Goal: Information Seeking & Learning: Learn about a topic

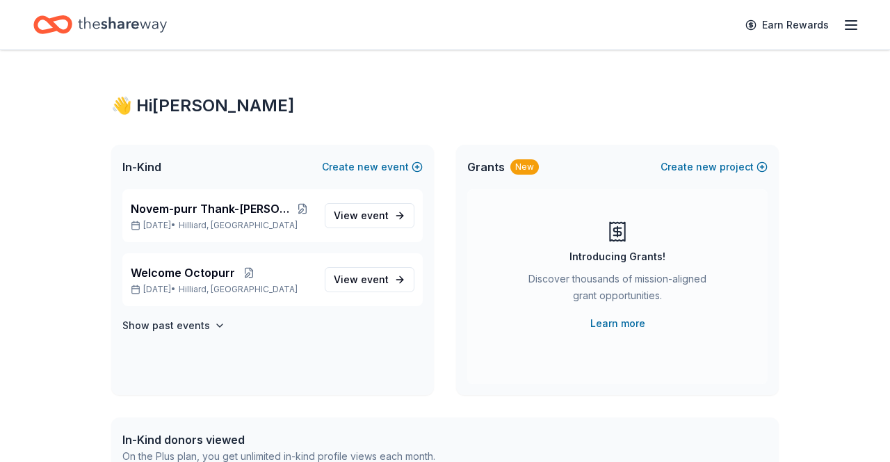
click at [371, 212] on span "event" at bounding box center [375, 215] width 28 height 12
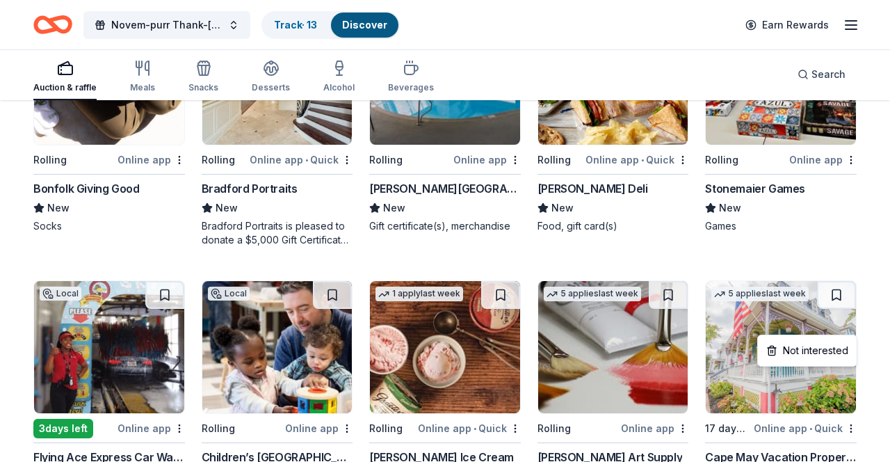
scroll to position [3031, 0]
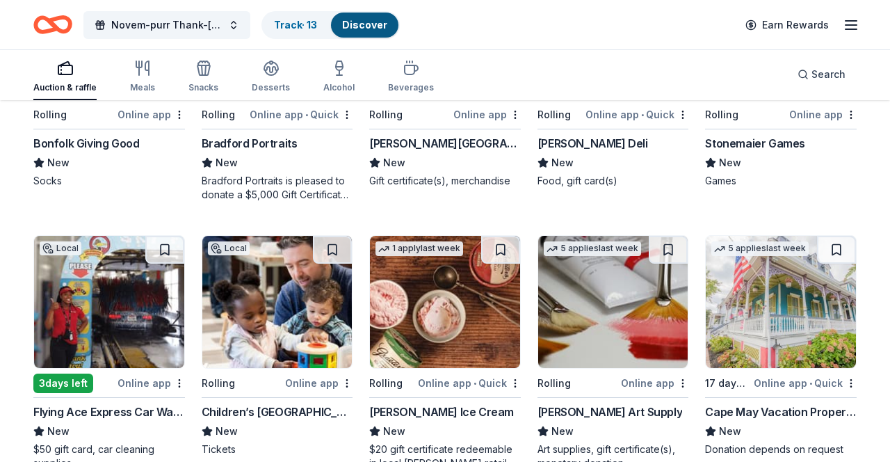
scroll to position [2971, 0]
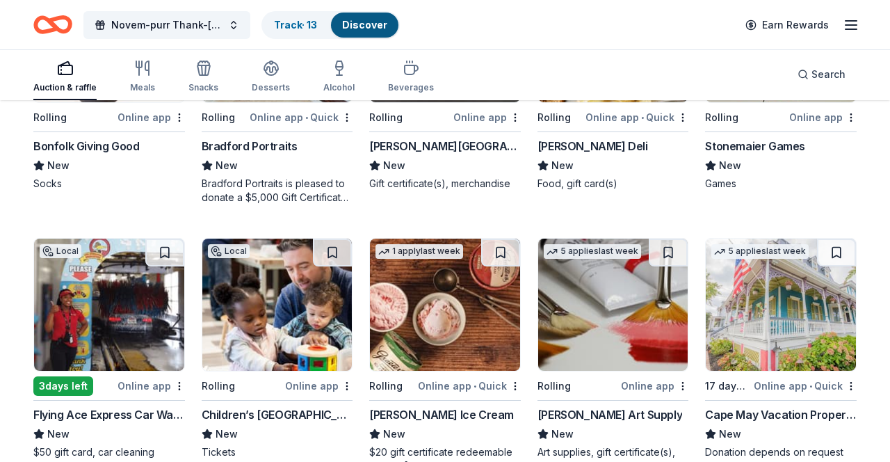
click at [835, 247] on button at bounding box center [836, 253] width 39 height 28
click at [844, 253] on button at bounding box center [838, 253] width 36 height 28
click at [839, 263] on button at bounding box center [838, 253] width 36 height 28
click at [827, 401] on div "Not interested" at bounding box center [807, 410] width 93 height 25
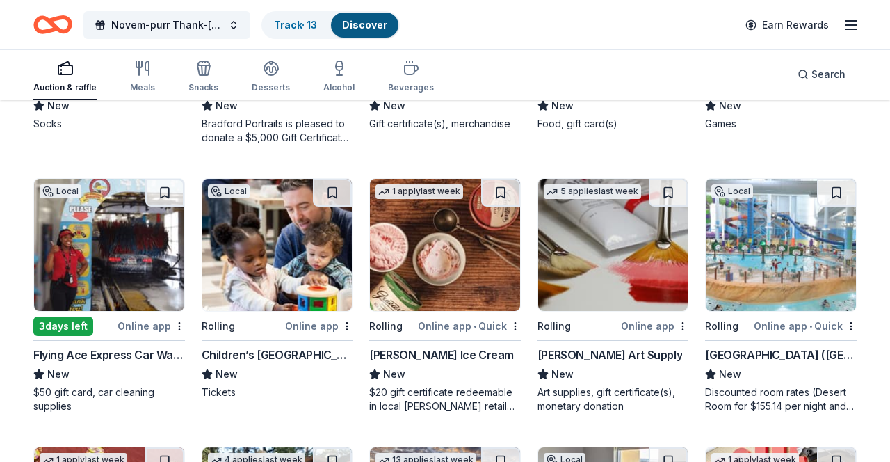
scroll to position [3034, 0]
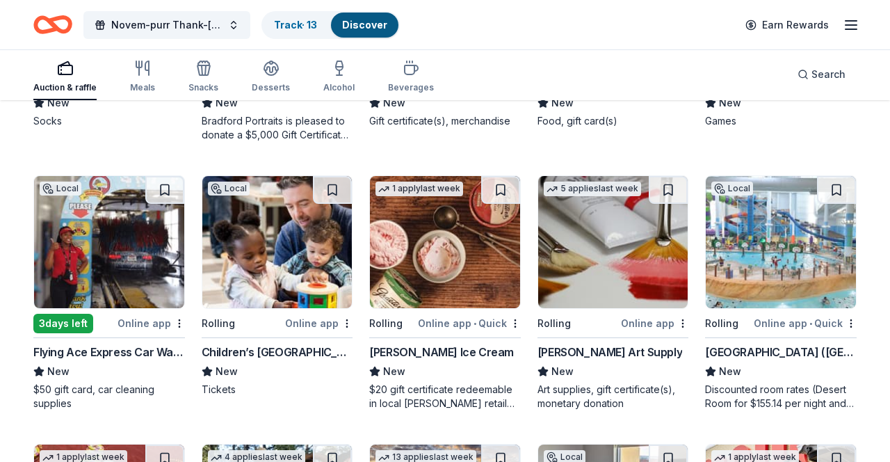
click at [641, 355] on div "Not interested" at bounding box center [639, 347] width 93 height 25
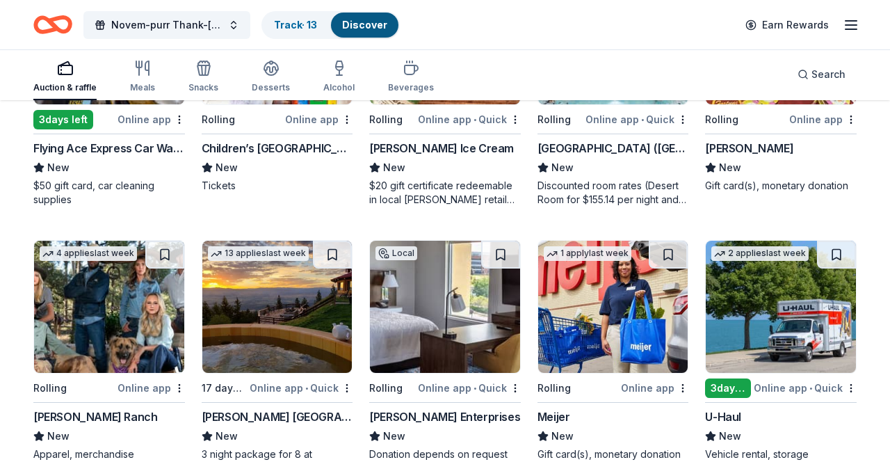
scroll to position [3238, 0]
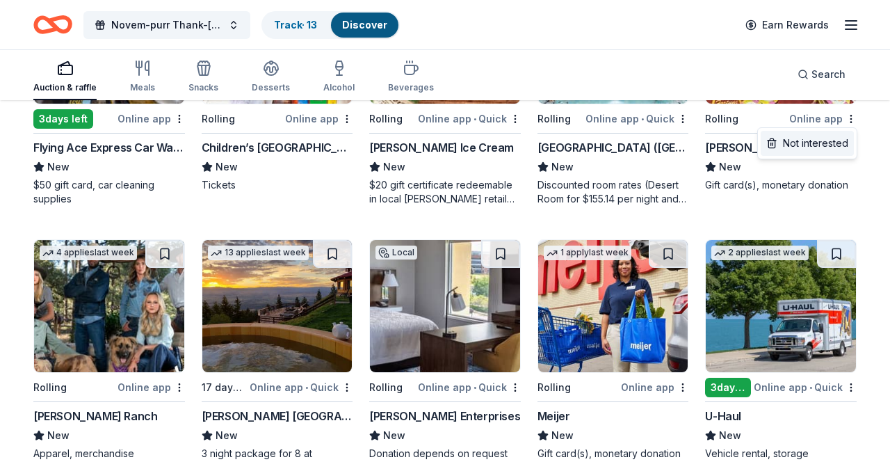
click at [813, 152] on div "Not interested" at bounding box center [807, 143] width 93 height 25
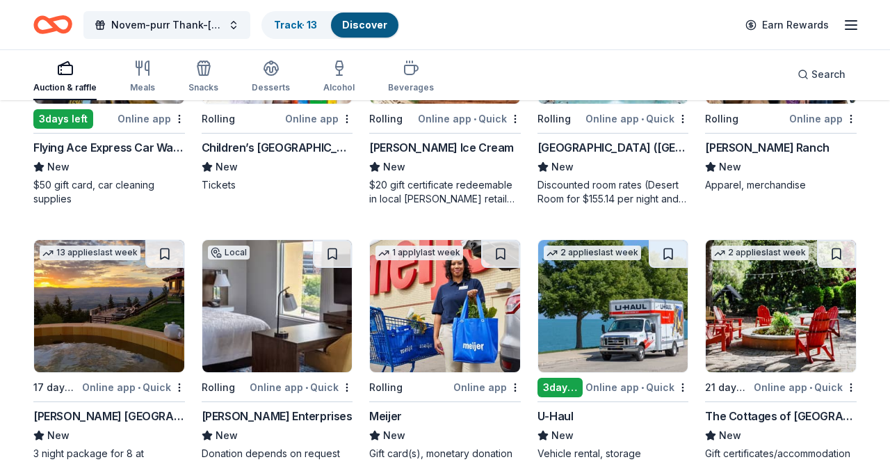
click at [663, 409] on div "Not interested" at bounding box center [639, 411] width 93 height 25
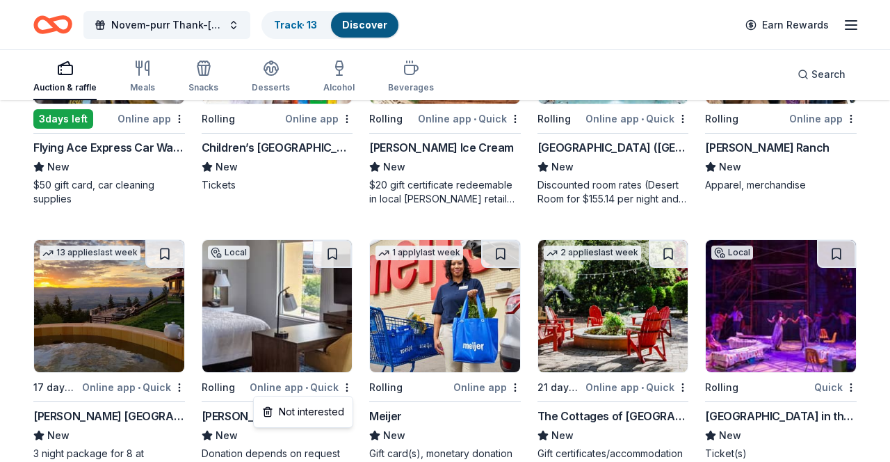
click at [325, 407] on div "Not interested" at bounding box center [303, 411] width 93 height 25
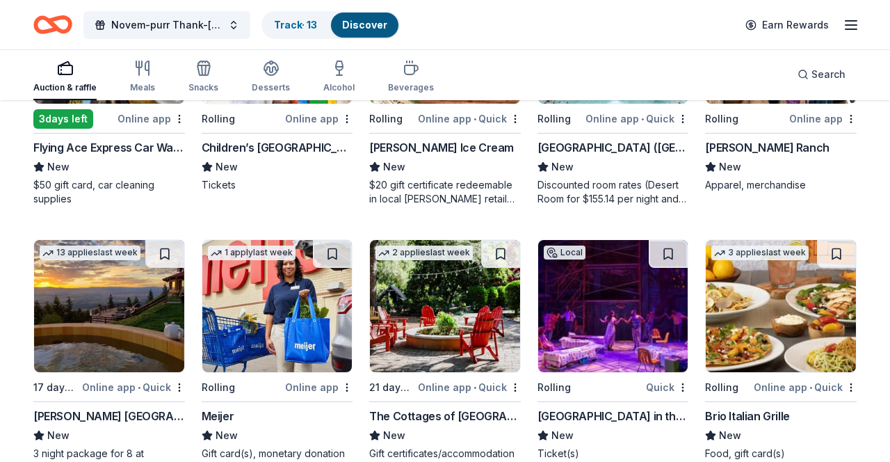
click at [174, 407] on div "Not interested" at bounding box center [134, 411] width 93 height 25
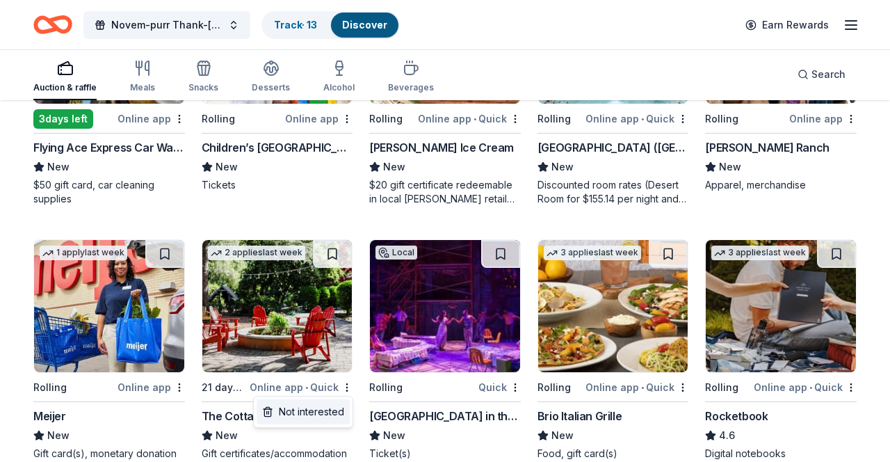
click at [326, 406] on div "Not interested" at bounding box center [303, 411] width 93 height 25
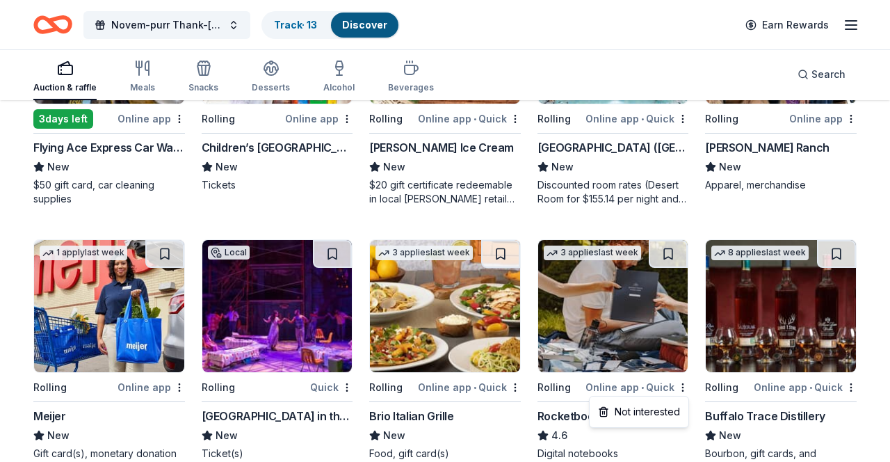
click at [679, 396] on div "Not interested" at bounding box center [639, 412] width 100 height 32
click at [656, 408] on div "Not interested" at bounding box center [639, 411] width 93 height 25
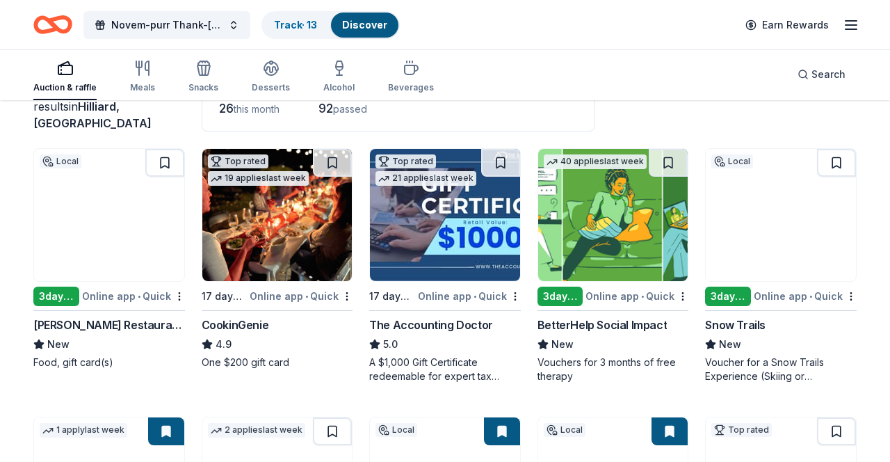
scroll to position [110, 0]
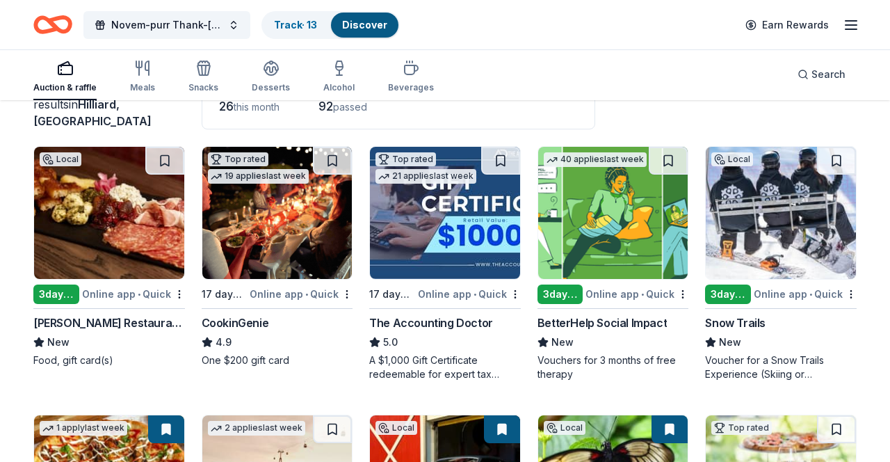
click at [347, 291] on html "Novem-purr Thank-Furr-Ness Track · 13 Discover Earn Rewards Auction & raffle Me…" at bounding box center [445, 121] width 890 height 462
click at [328, 323] on div "Not interested" at bounding box center [303, 318] width 93 height 25
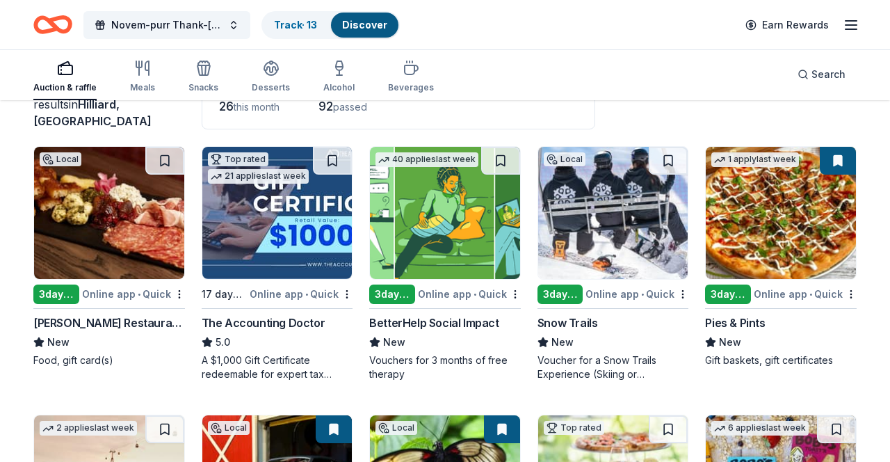
click at [179, 291] on html "Novem-purr Thank-Furr-Ness Track · 13 Discover Earn Rewards Auction & raffle Me…" at bounding box center [445, 121] width 890 height 462
click at [147, 324] on div "Not interested" at bounding box center [134, 318] width 93 height 25
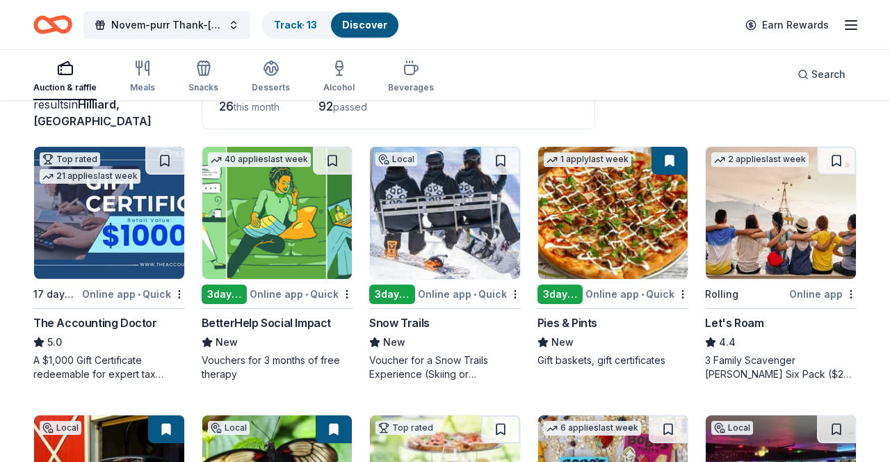
click at [347, 289] on html "Novem-purr Thank-Furr-Ness Track · 13 Discover Earn Rewards Auction & raffle Me…" at bounding box center [445, 121] width 890 height 462
click at [328, 319] on div "Not interested" at bounding box center [303, 318] width 93 height 25
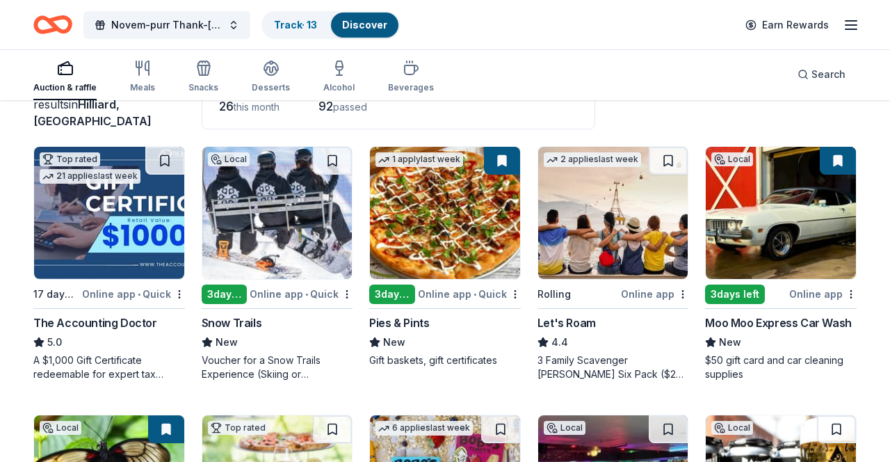
click at [681, 290] on html "Novem-purr Thank-Furr-Ness Track · 13 Discover Earn Rewards Auction & raffle Me…" at bounding box center [445, 121] width 890 height 462
click at [653, 319] on div "Not interested" at bounding box center [639, 318] width 93 height 25
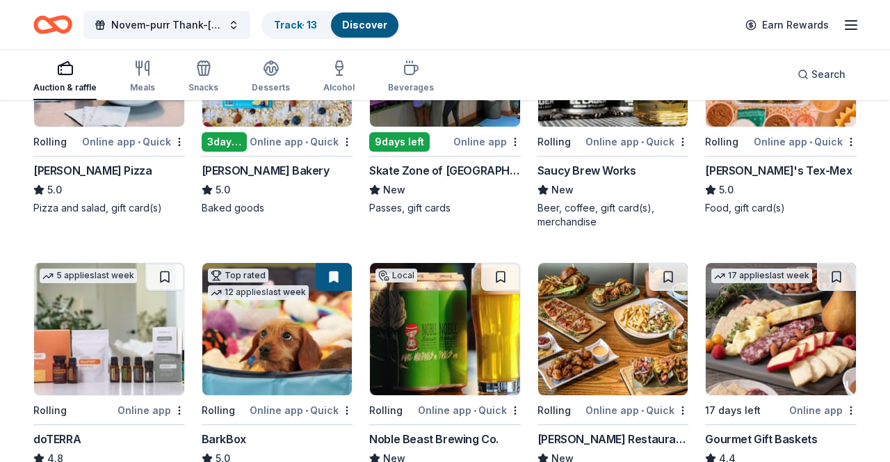
scroll to position [531, 0]
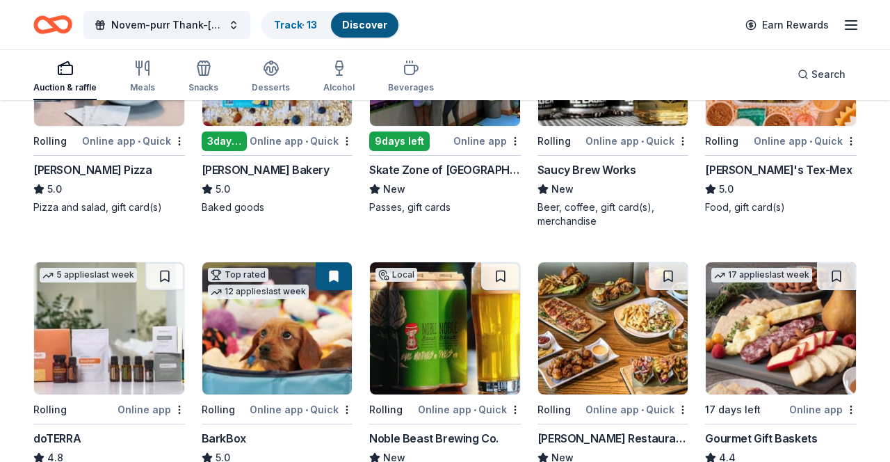
click at [159, 435] on div "Not interested" at bounding box center [134, 433] width 93 height 25
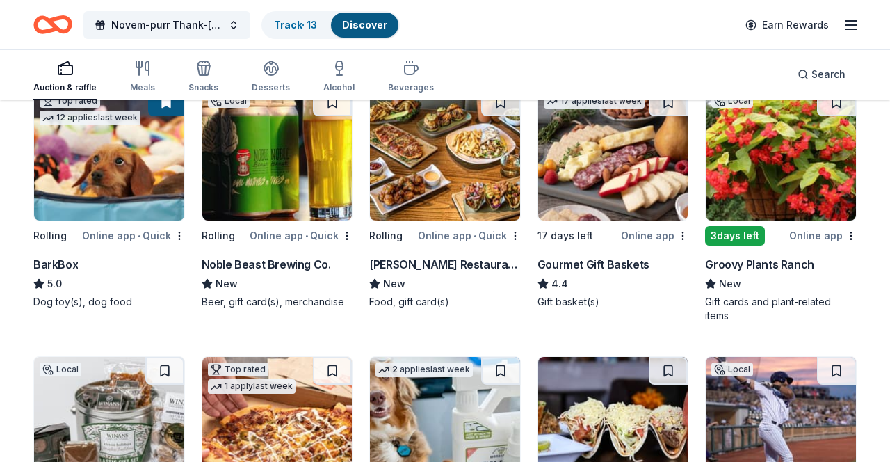
scroll to position [716, 0]
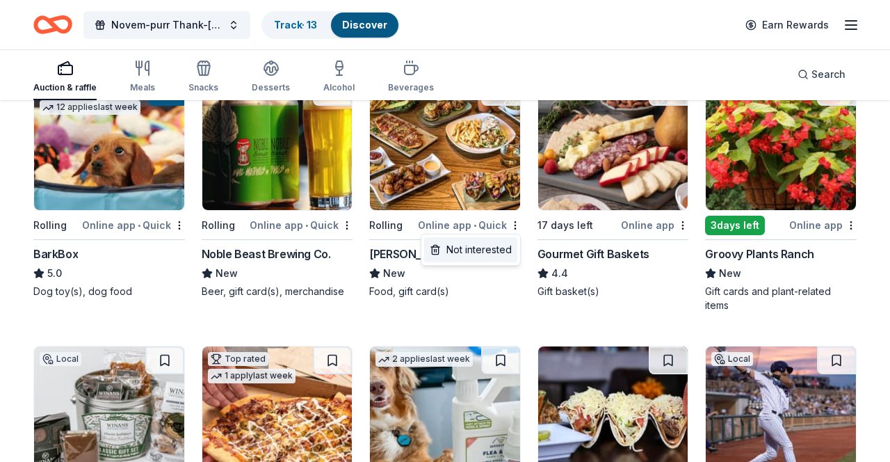
click at [476, 247] on div "Not interested" at bounding box center [470, 249] width 93 height 25
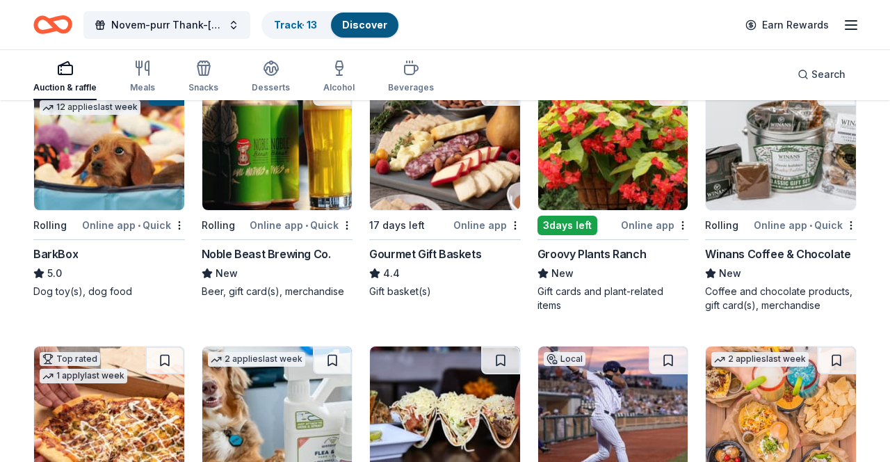
click at [497, 252] on div "Not interested" at bounding box center [470, 249] width 93 height 25
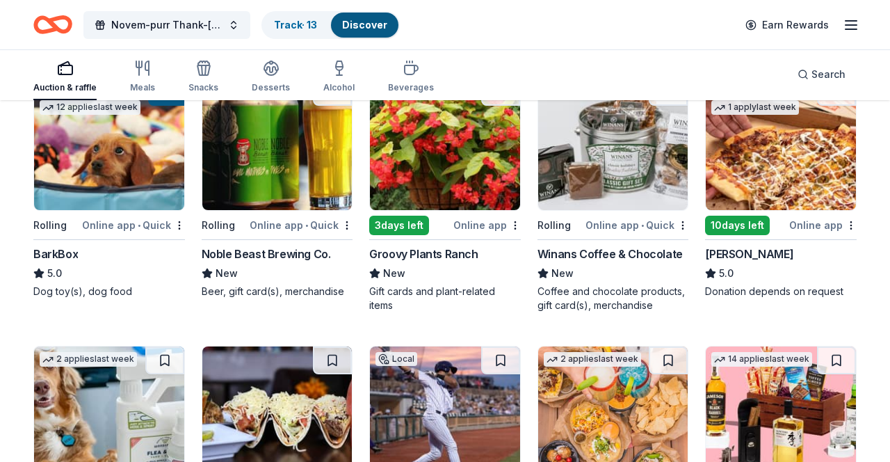
click at [500, 248] on div "Not interested" at bounding box center [470, 249] width 93 height 25
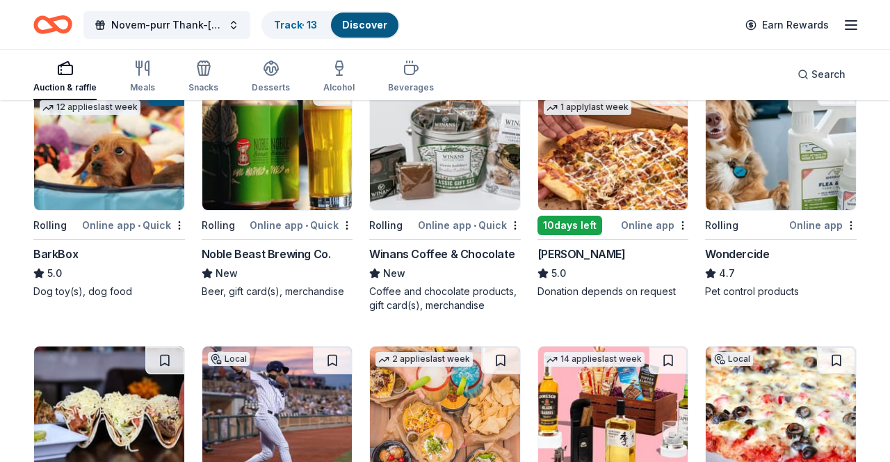
click at [497, 250] on div "Not interested" at bounding box center [470, 249] width 93 height 25
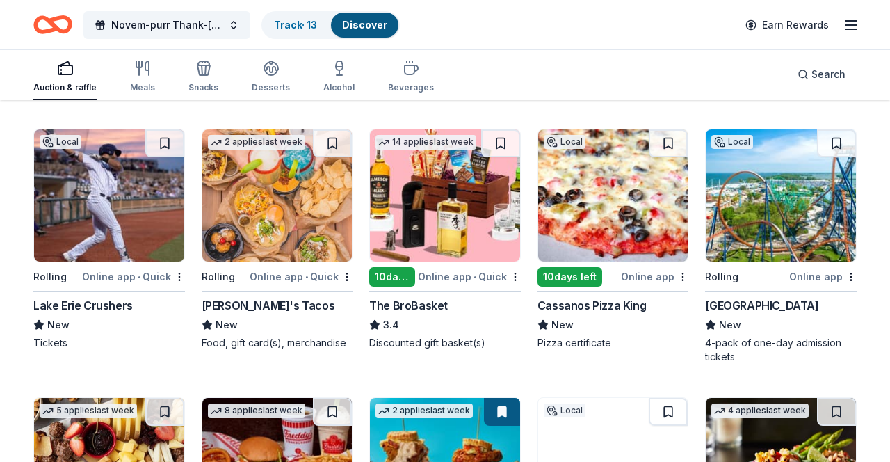
scroll to position [935, 0]
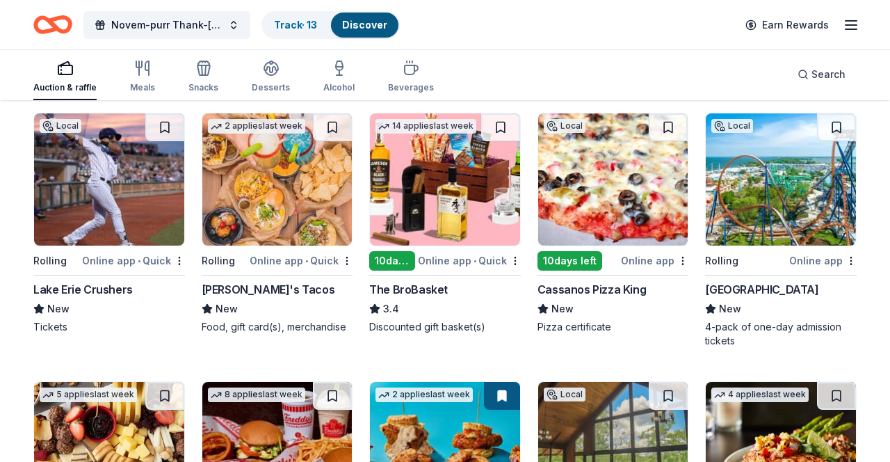
click at [158, 287] on div "Not interested" at bounding box center [134, 285] width 93 height 25
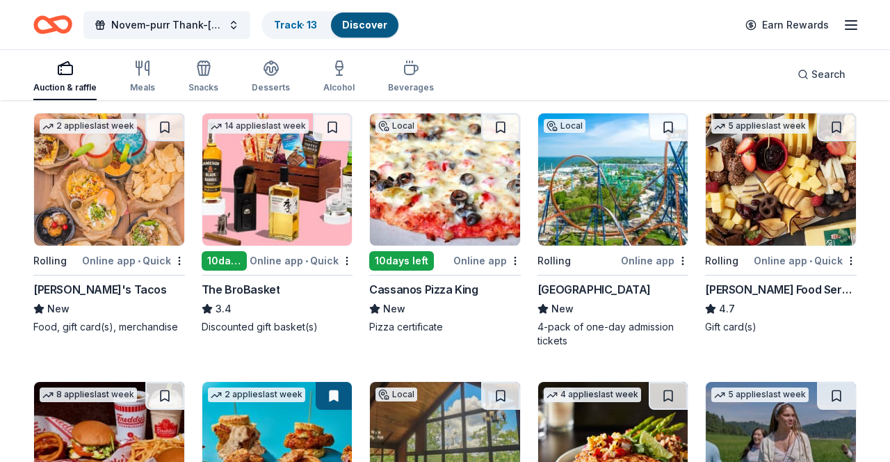
click at [331, 287] on div "Not interested" at bounding box center [303, 285] width 93 height 25
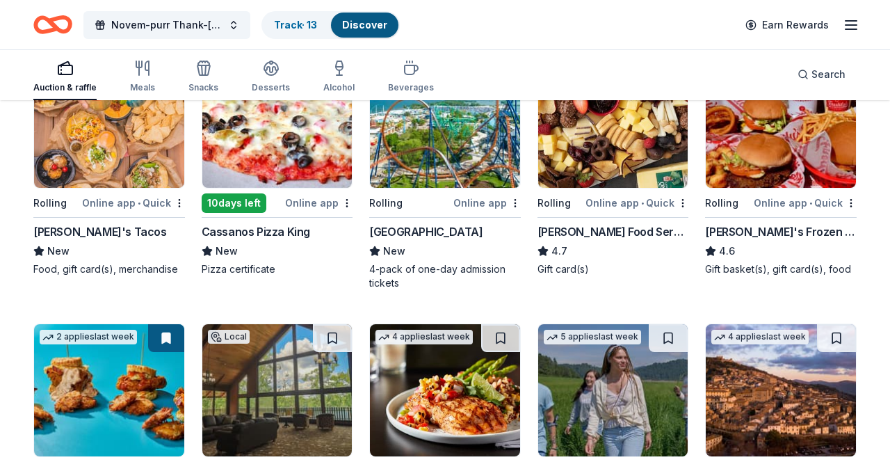
scroll to position [992, 0]
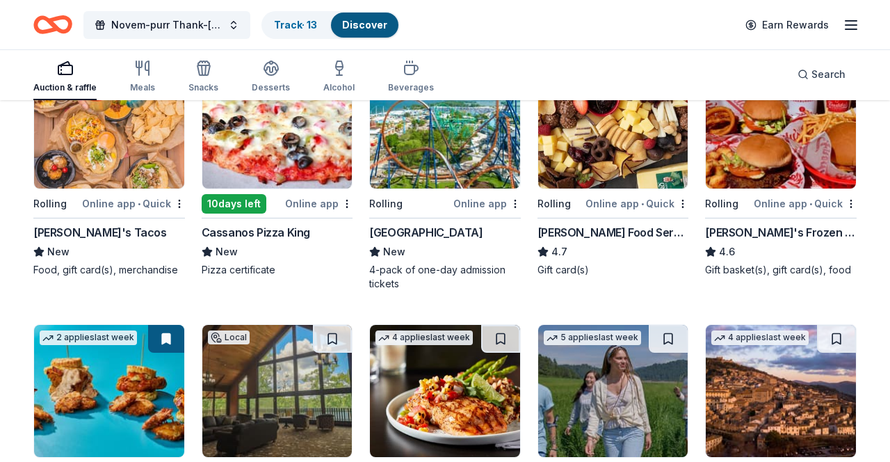
click at [644, 236] on div "Not interested" at bounding box center [639, 228] width 93 height 25
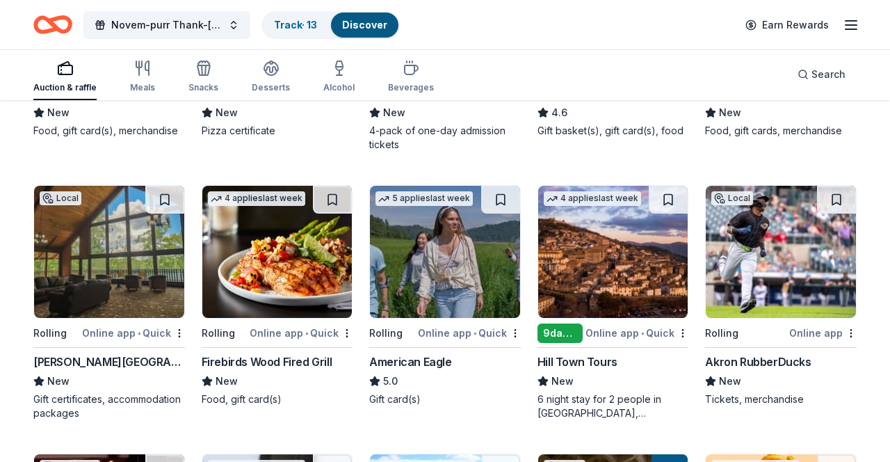
scroll to position [1134, 0]
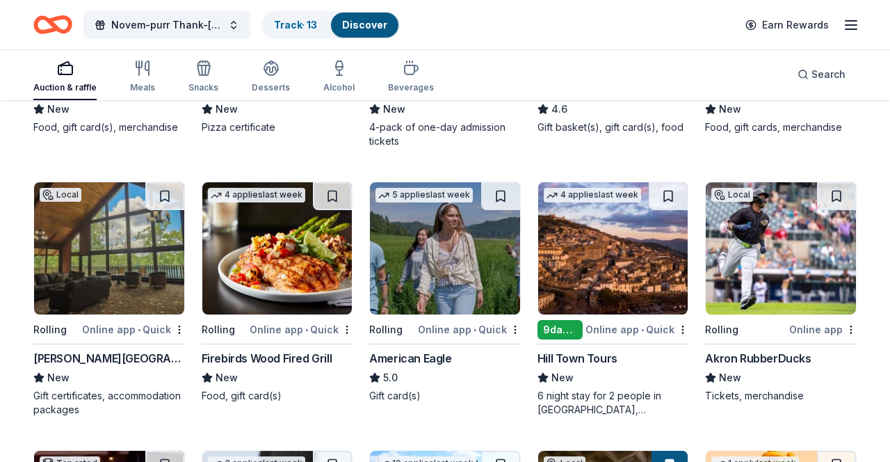
click at [184, 324] on div "Online app • Quick" at bounding box center [133, 329] width 103 height 17
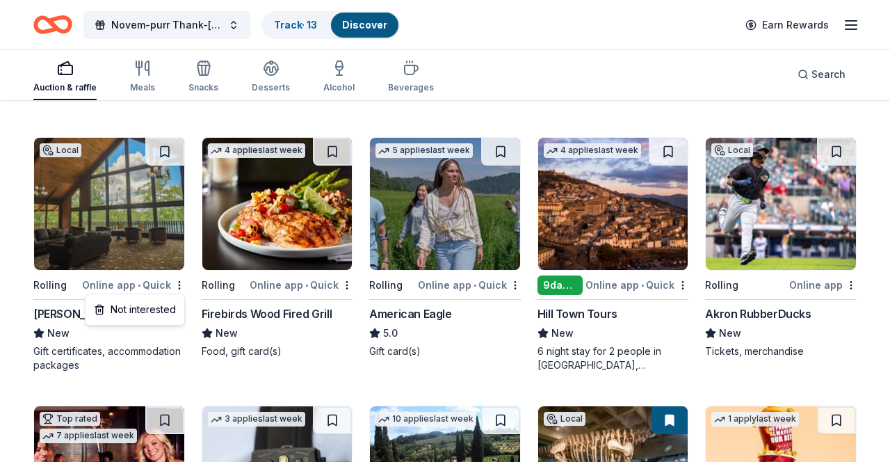
click at [158, 319] on div "Not interested" at bounding box center [134, 309] width 93 height 25
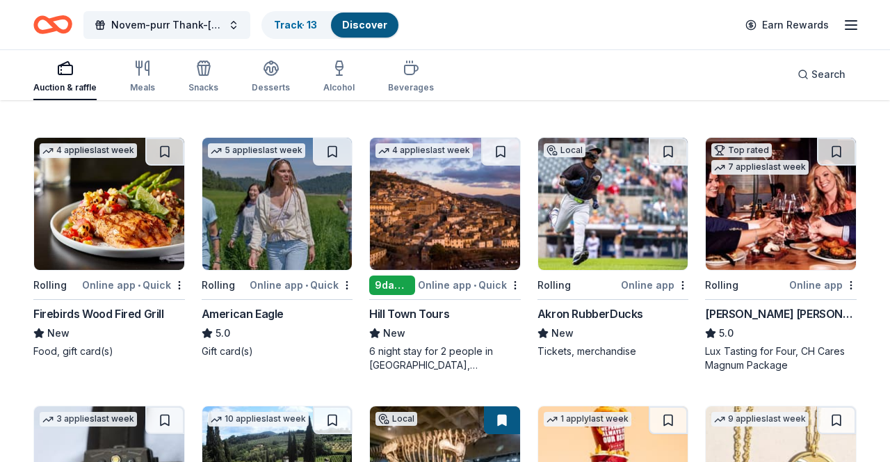
click at [655, 316] on div "Not interested" at bounding box center [639, 309] width 93 height 25
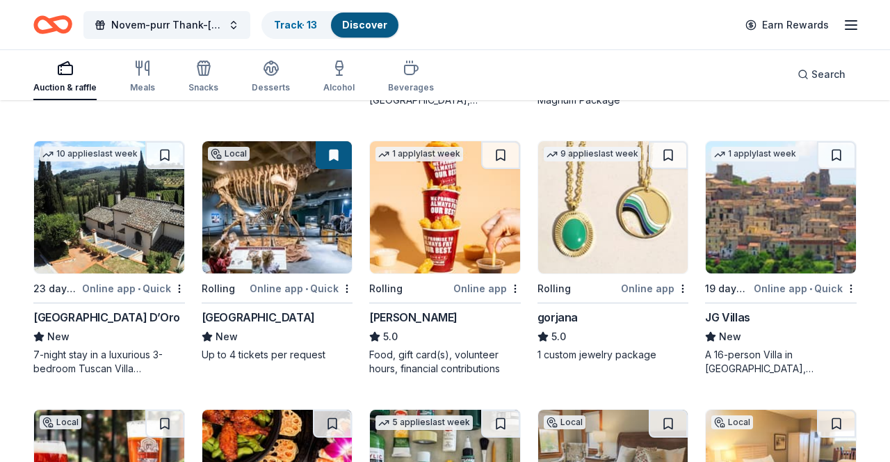
scroll to position [1449, 0]
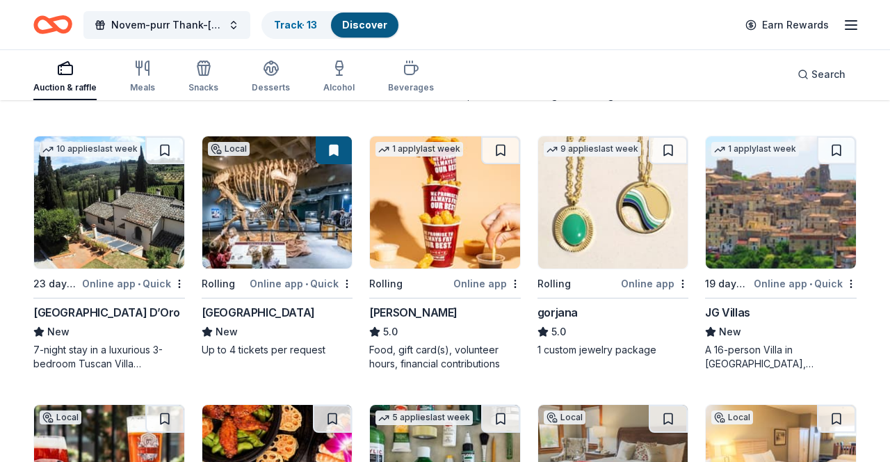
click at [163, 313] on div "Not interested" at bounding box center [134, 308] width 93 height 25
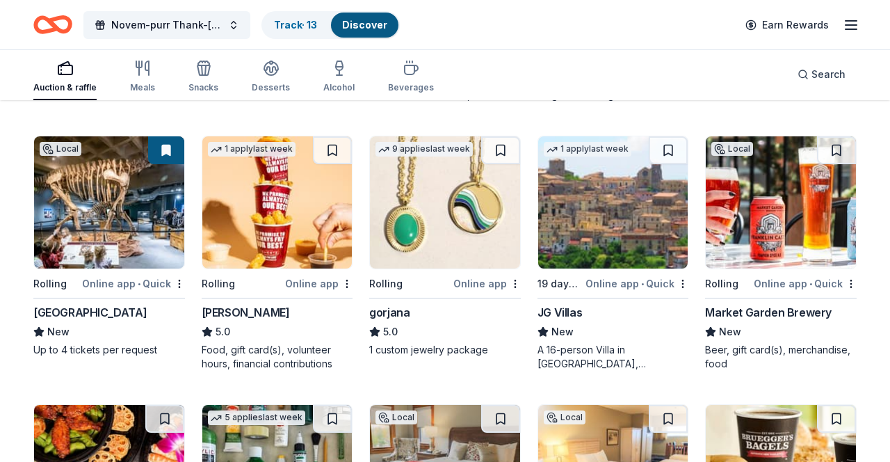
click at [496, 316] on div "Not interested" at bounding box center [470, 308] width 93 height 25
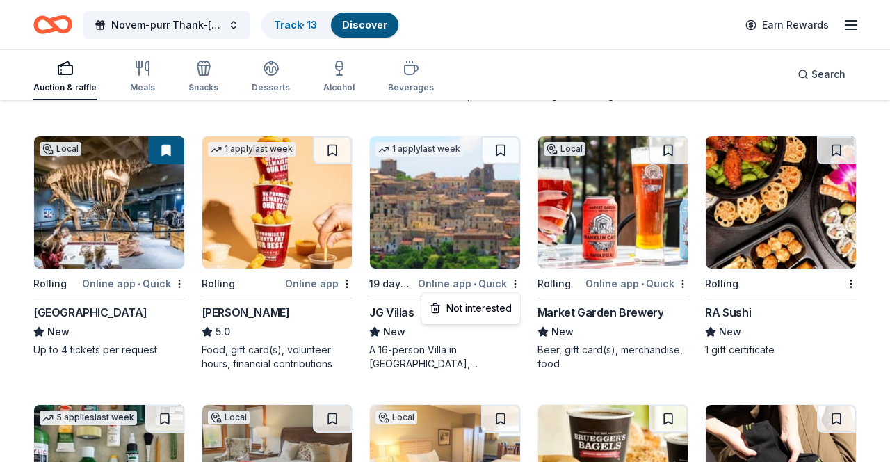
click at [494, 317] on div "Not interested" at bounding box center [470, 308] width 93 height 25
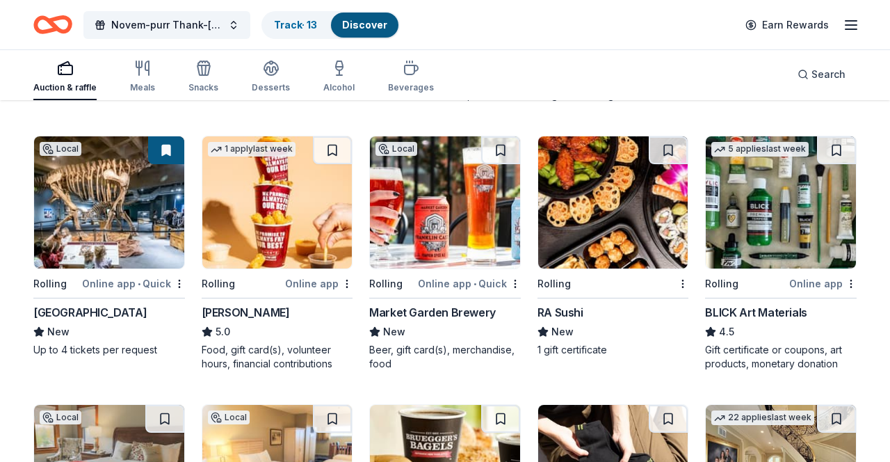
click at [810, 313] on div "Not interested" at bounding box center [807, 308] width 93 height 25
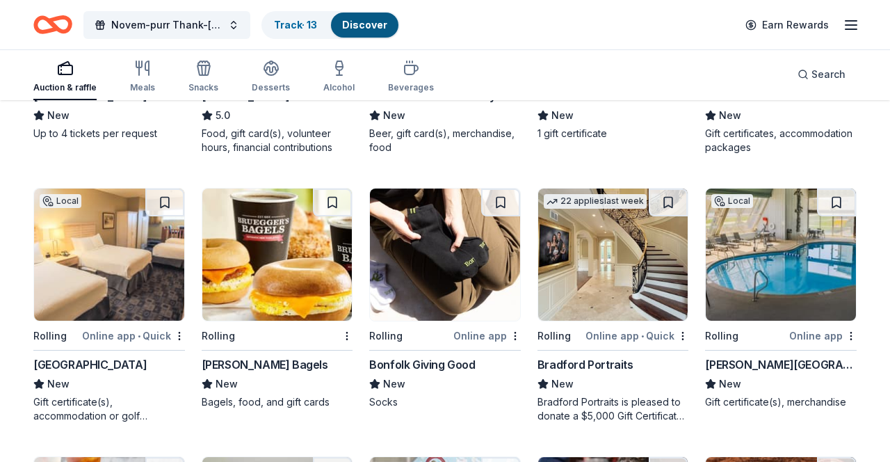
scroll to position [1710, 0]
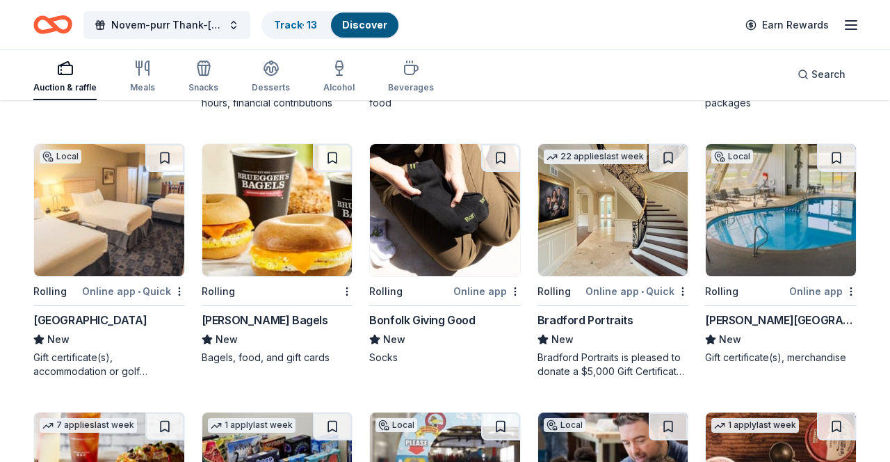
click at [163, 321] on div "Not interested" at bounding box center [134, 315] width 93 height 25
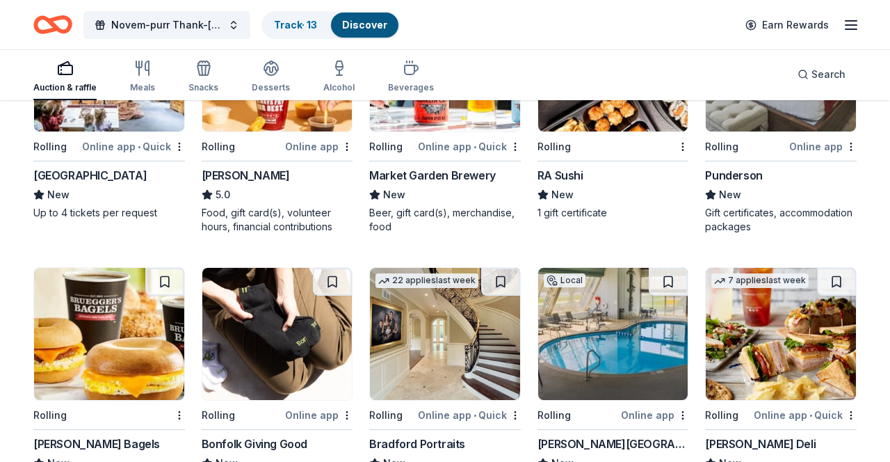
scroll to position [1579, 0]
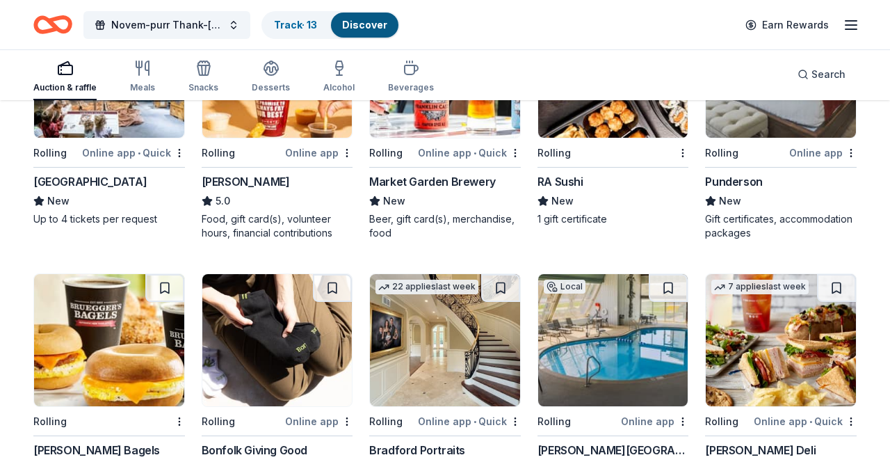
click at [769, 427] on div "Online app • Quick" at bounding box center [805, 420] width 103 height 17
click at [820, 184] on div "Not interested" at bounding box center [807, 177] width 93 height 25
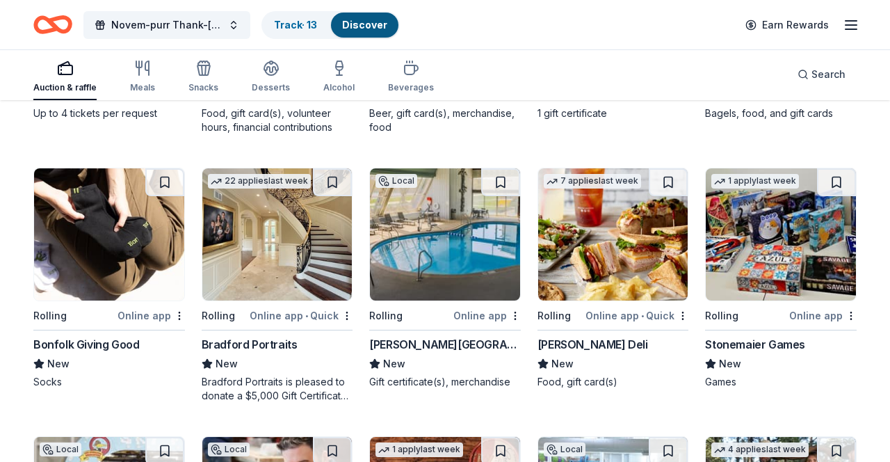
scroll to position [1686, 0]
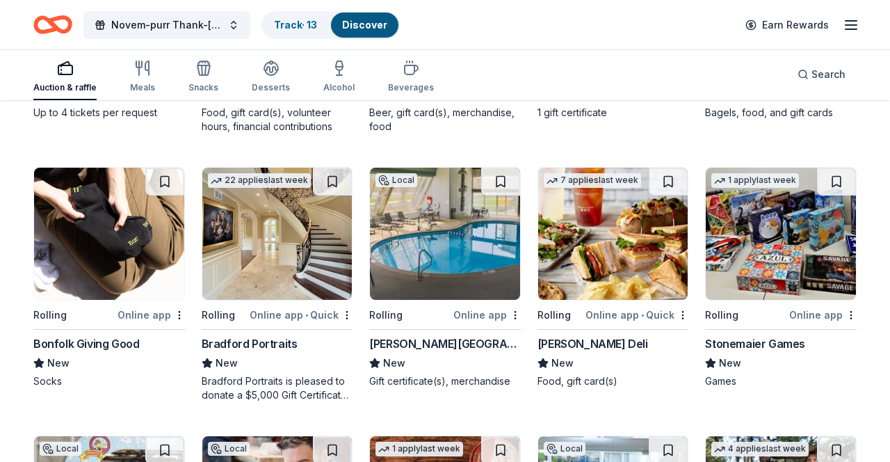
click at [162, 349] on div "Not interested" at bounding box center [134, 339] width 93 height 25
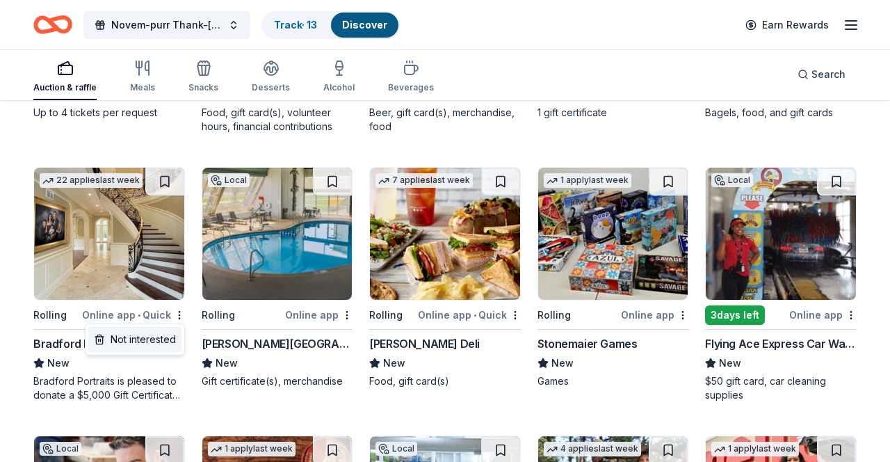
click at [163, 338] on div "Not interested" at bounding box center [134, 339] width 93 height 25
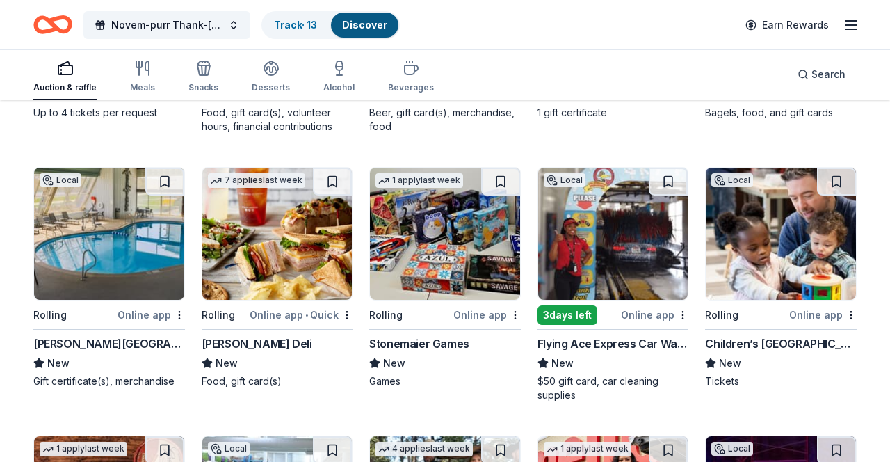
click at [160, 337] on div "Not interested" at bounding box center [134, 339] width 93 height 25
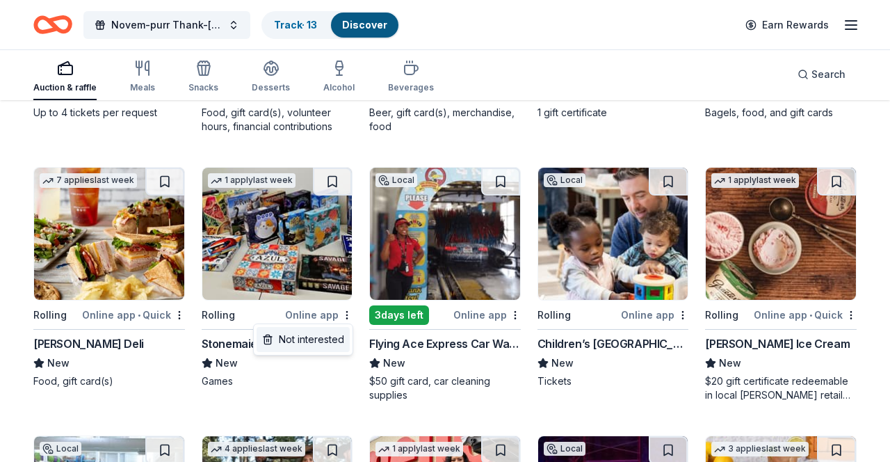
click at [324, 339] on div "Not interested" at bounding box center [303, 339] width 93 height 25
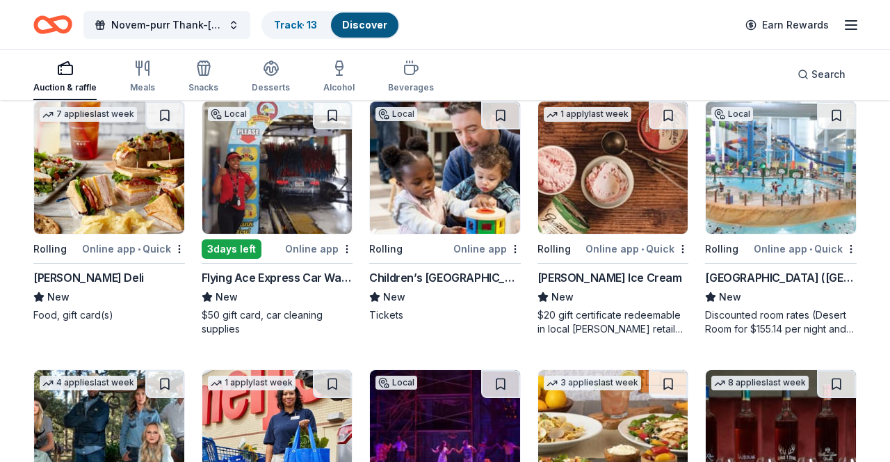
scroll to position [1755, 0]
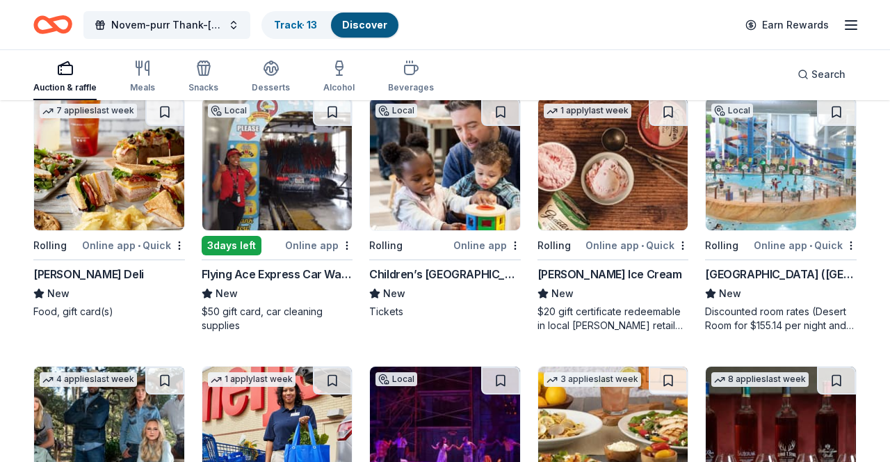
click at [831, 278] on div "Not interested" at bounding box center [807, 269] width 93 height 25
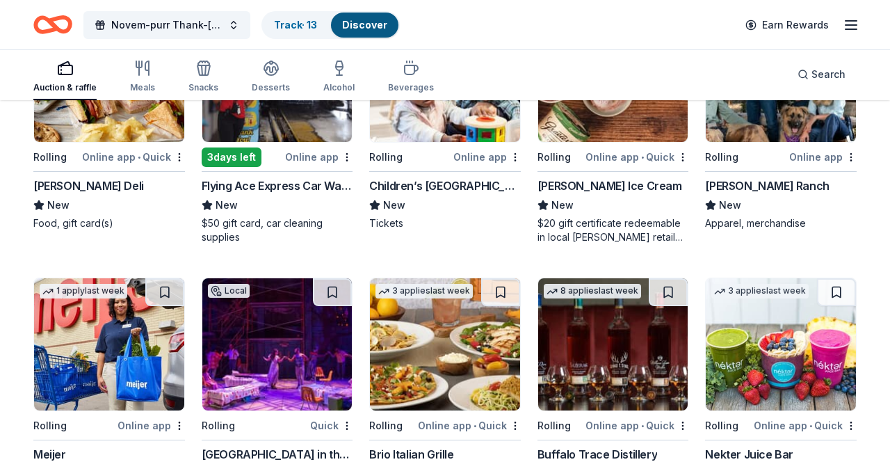
scroll to position [1842, 0]
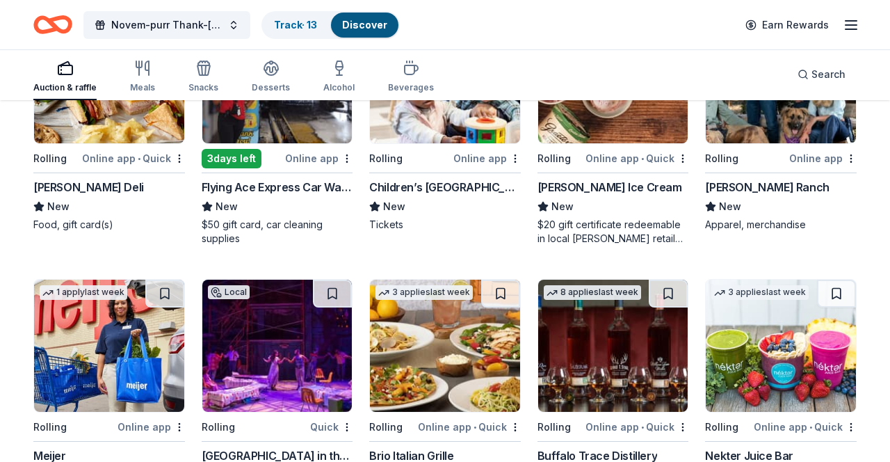
click at [806, 195] on div "Not interested" at bounding box center [807, 182] width 93 height 25
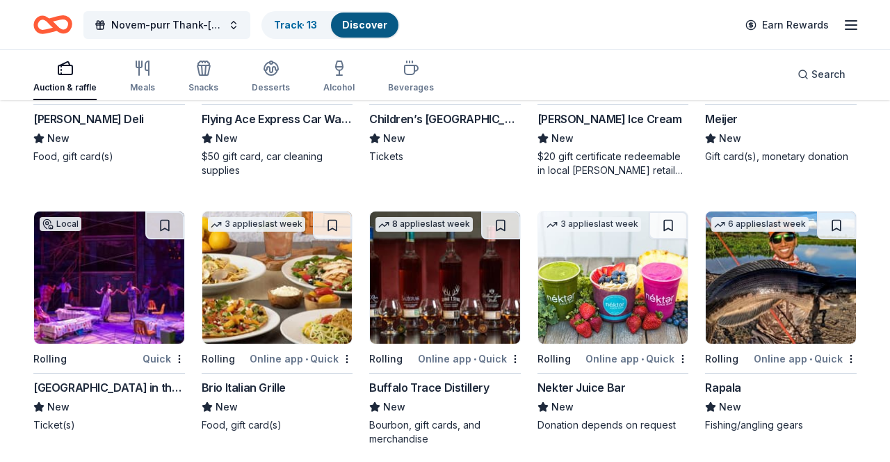
scroll to position [1942, 0]
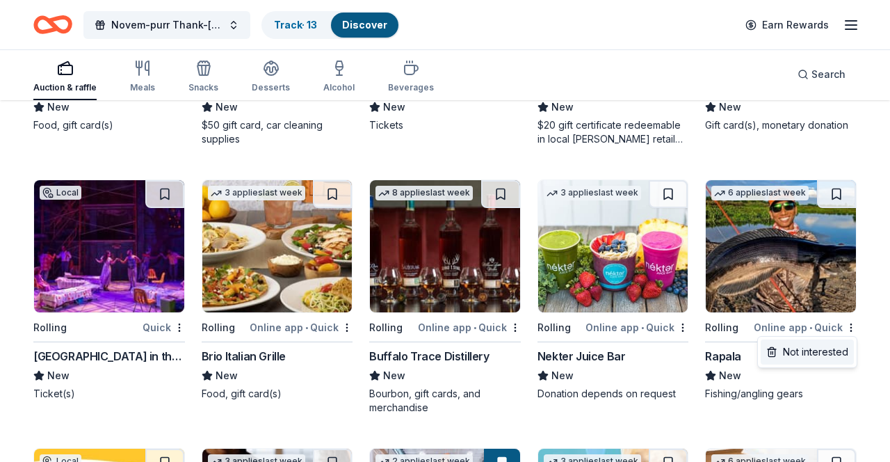
click at [798, 355] on div "Not interested" at bounding box center [807, 351] width 93 height 25
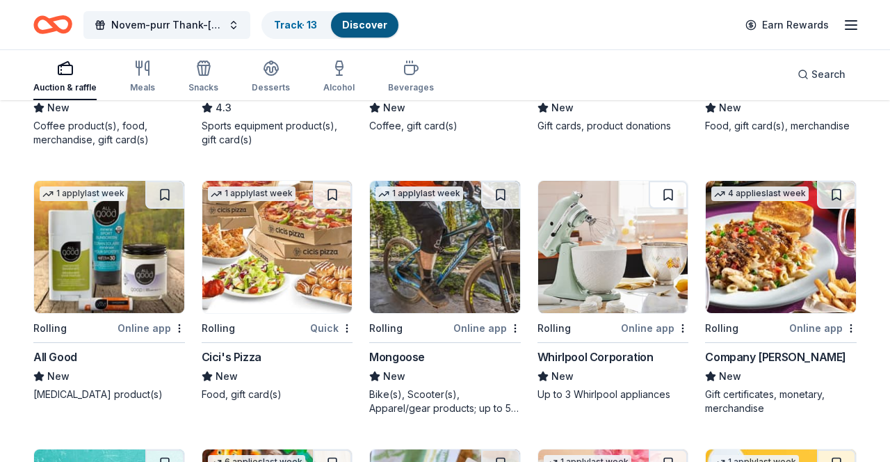
scroll to position [2486, 0]
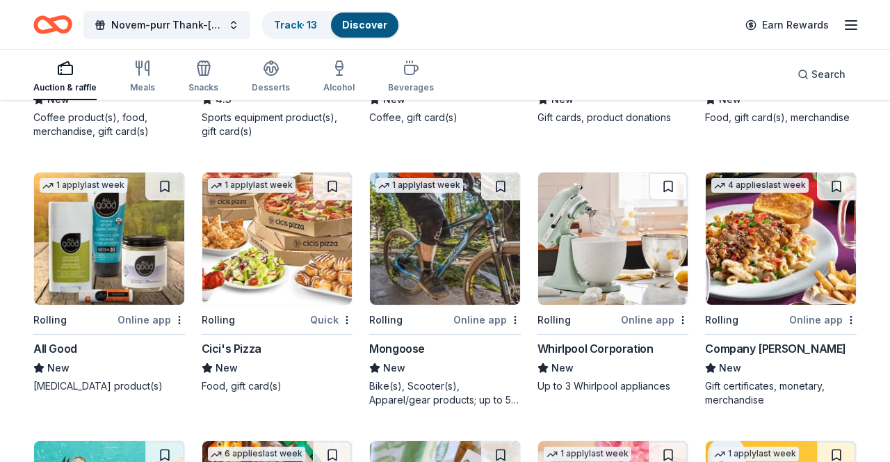
click at [160, 347] on div "Not interested" at bounding box center [134, 344] width 93 height 25
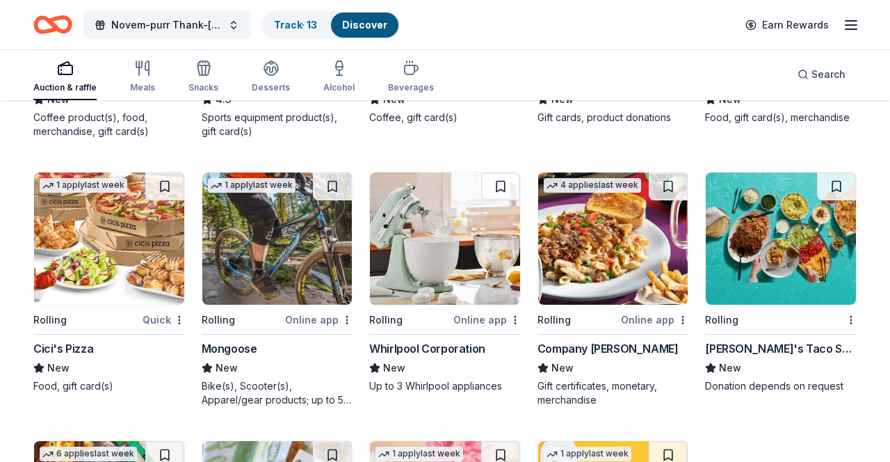
click at [492, 336] on div "Not interested" at bounding box center [470, 344] width 93 height 25
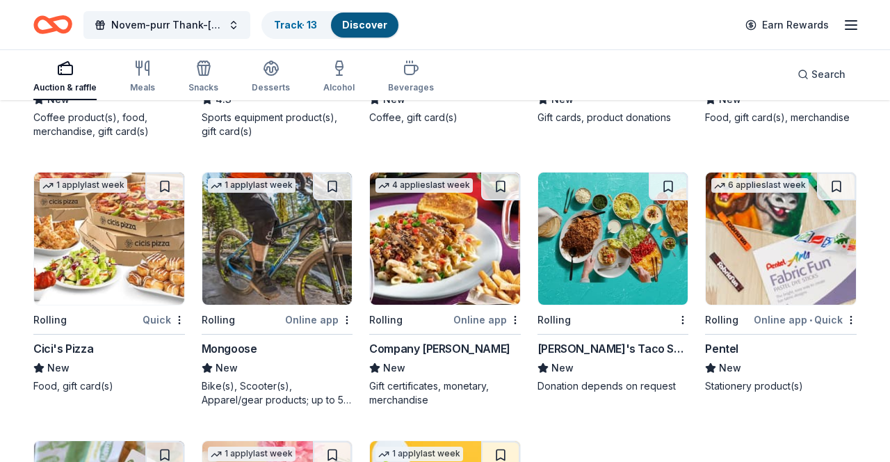
click at [810, 353] on div "Not interested" at bounding box center [807, 344] width 93 height 25
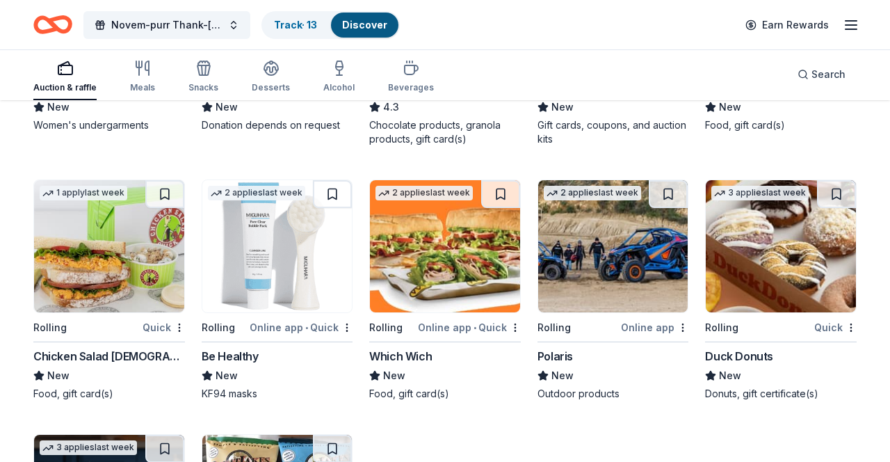
scroll to position [3023, 0]
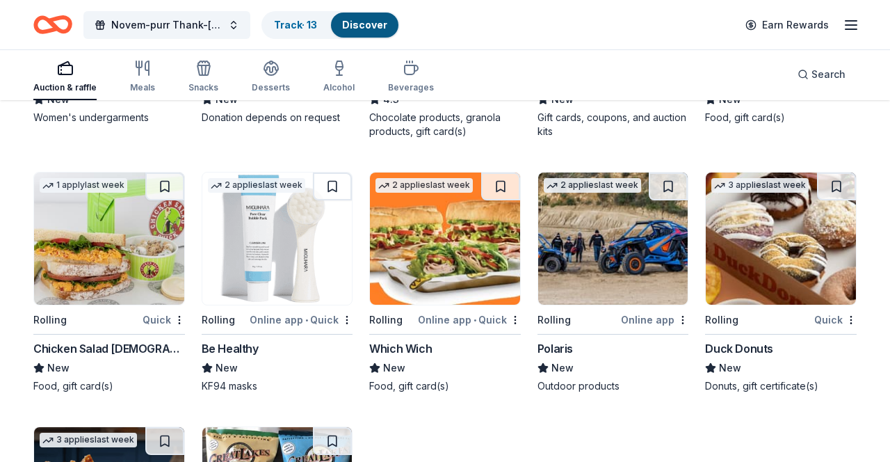
click at [332, 353] on div "Not interested" at bounding box center [303, 344] width 93 height 25
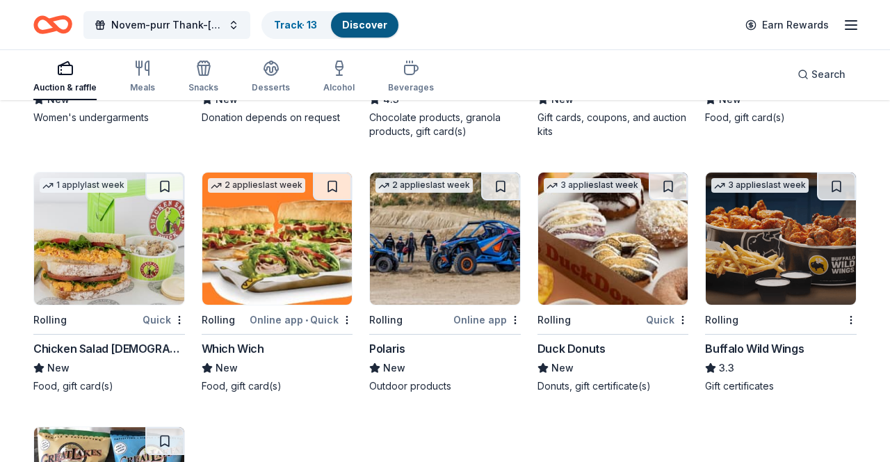
click at [493, 351] on div "Not interested" at bounding box center [470, 344] width 93 height 25
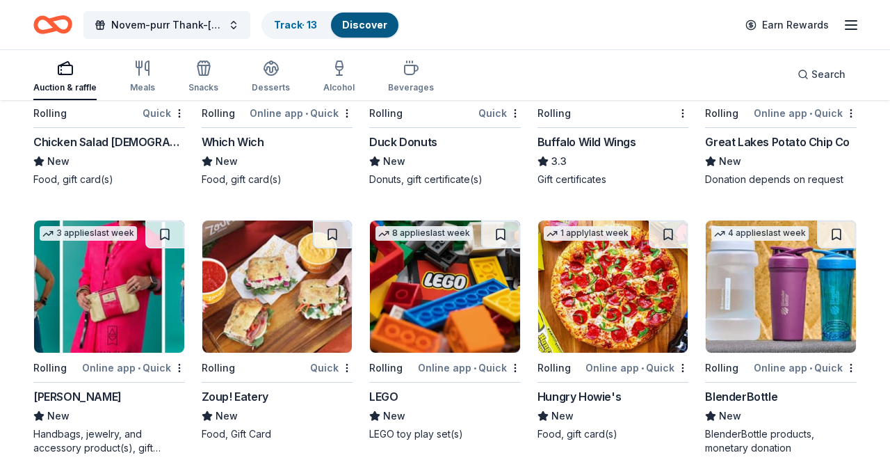
scroll to position [3233, 0]
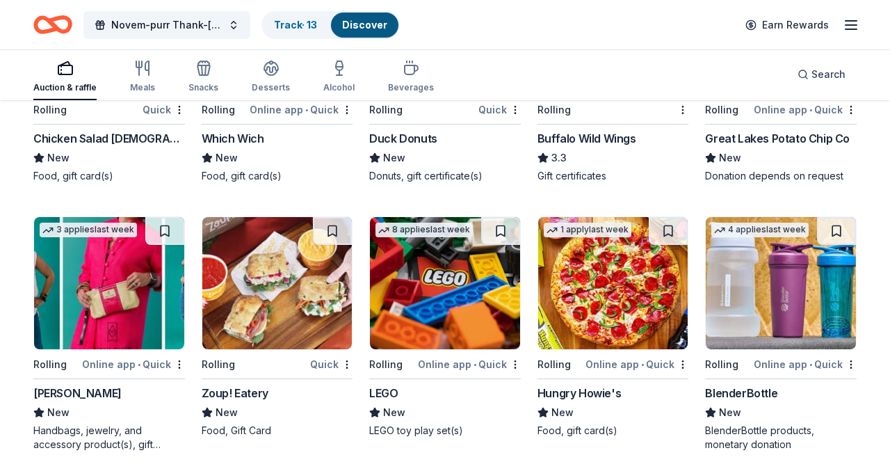
click at [167, 396] on div "Not interested" at bounding box center [134, 388] width 93 height 25
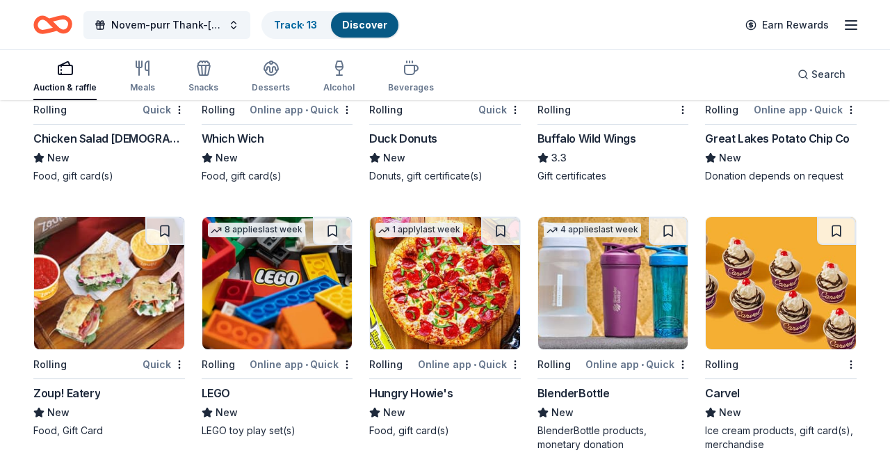
click at [663, 397] on div "Not interested" at bounding box center [639, 388] width 93 height 25
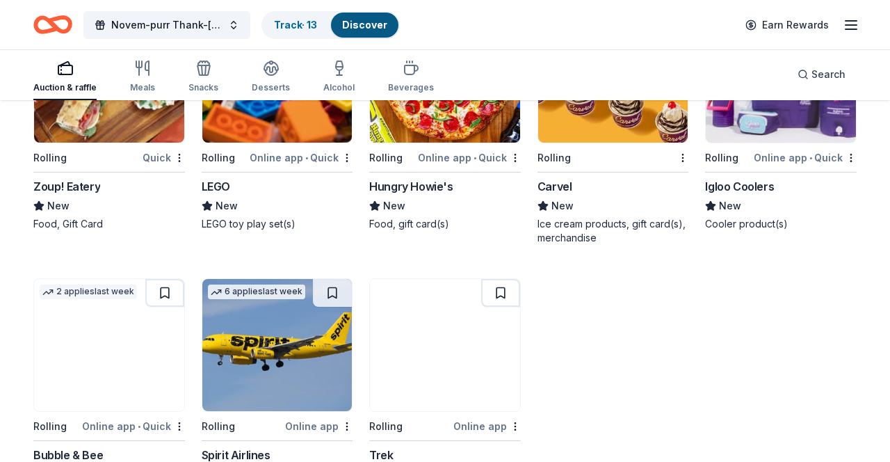
scroll to position [3487, 0]
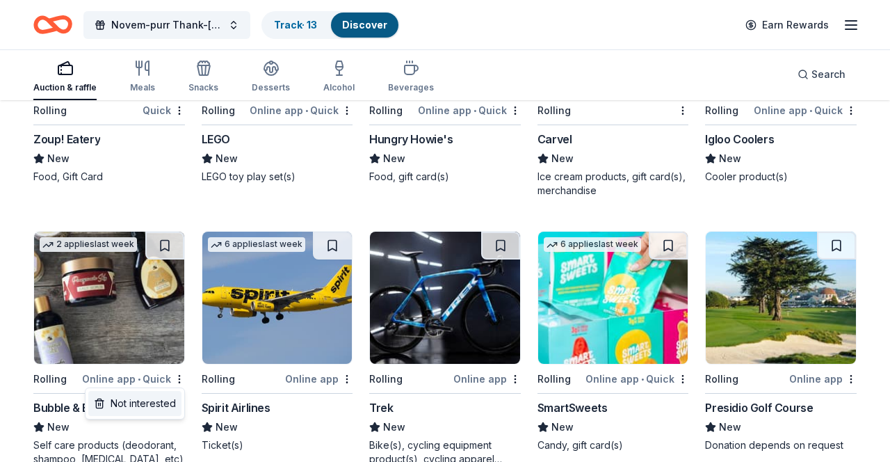
click at [153, 407] on div "Not interested" at bounding box center [134, 403] width 93 height 25
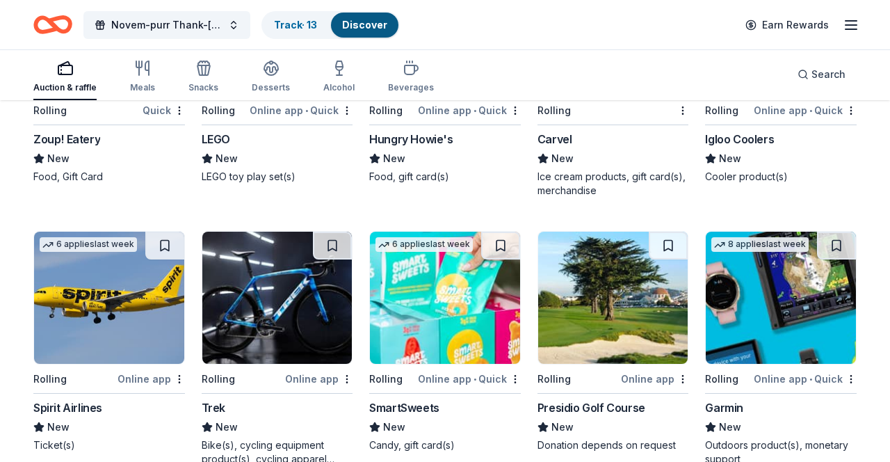
click at [153, 403] on div "Not interested" at bounding box center [134, 403] width 93 height 25
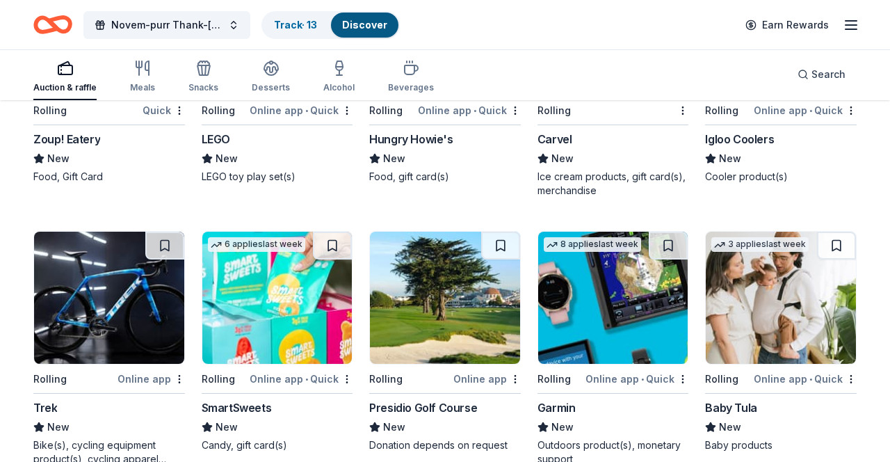
click at [153, 407] on div "Not interested" at bounding box center [134, 403] width 93 height 25
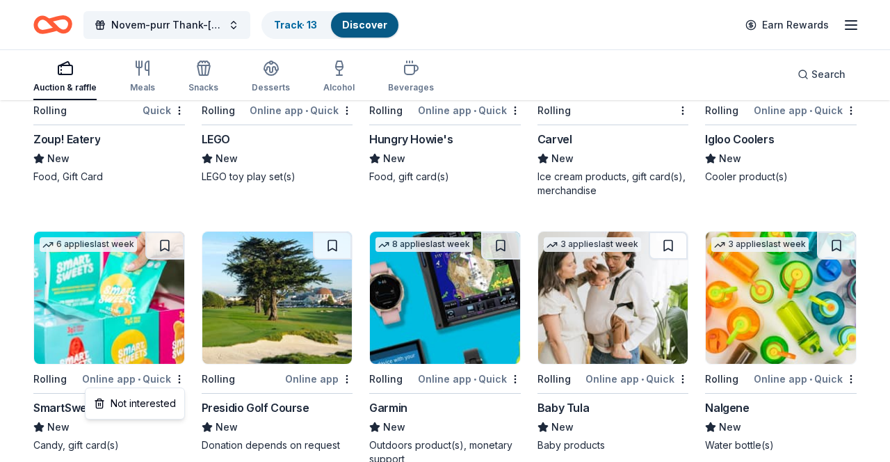
click at [152, 405] on div "Not interested" at bounding box center [134, 403] width 93 height 25
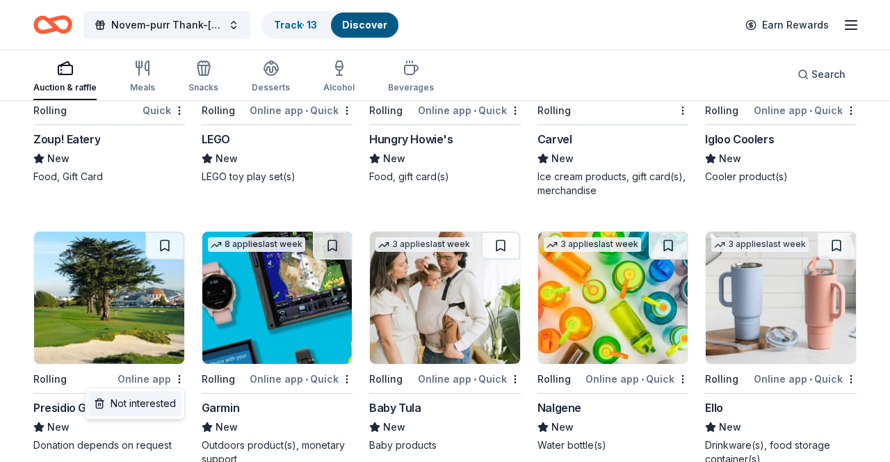
click at [160, 406] on div "Not interested" at bounding box center [134, 403] width 93 height 25
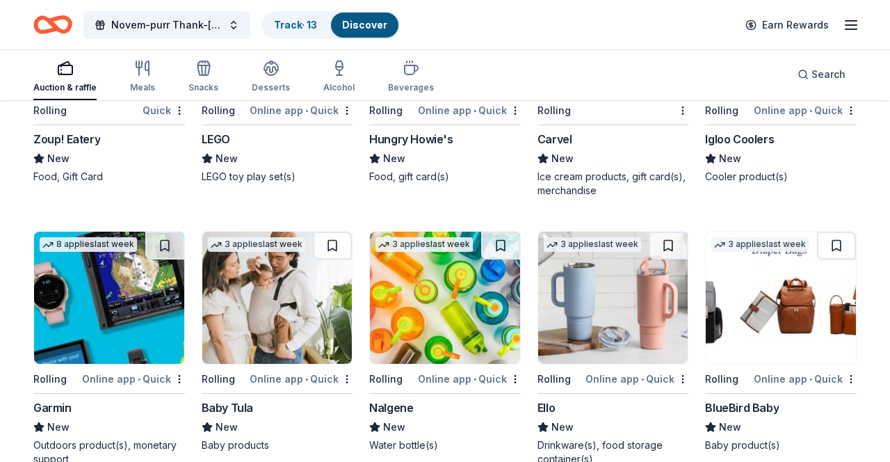
click at [158, 405] on div "Not interested" at bounding box center [134, 403] width 93 height 25
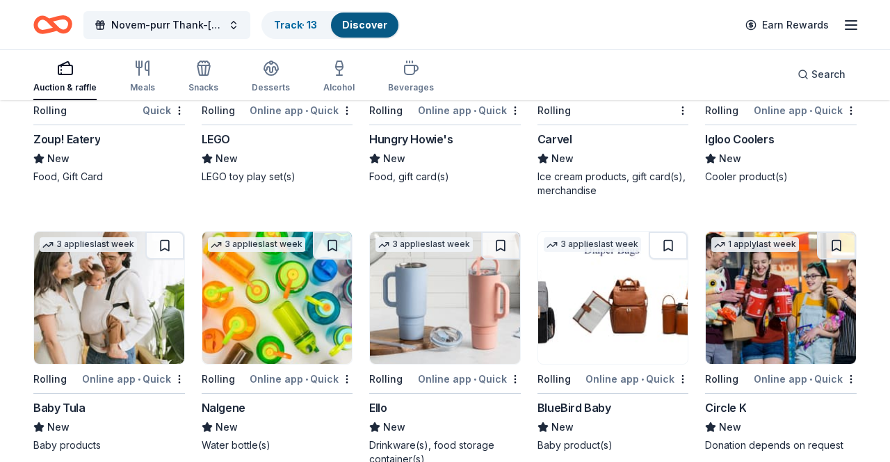
click at [158, 404] on div "Not interested" at bounding box center [134, 403] width 93 height 25
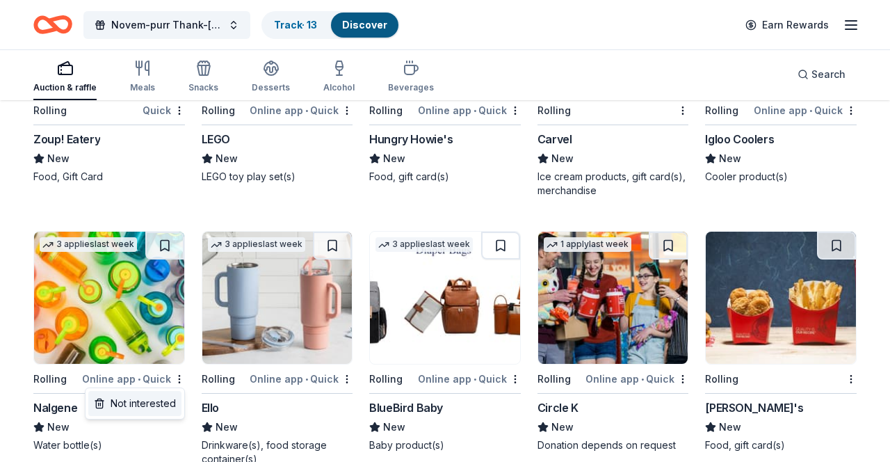
click at [161, 405] on div "Not interested" at bounding box center [134, 403] width 93 height 25
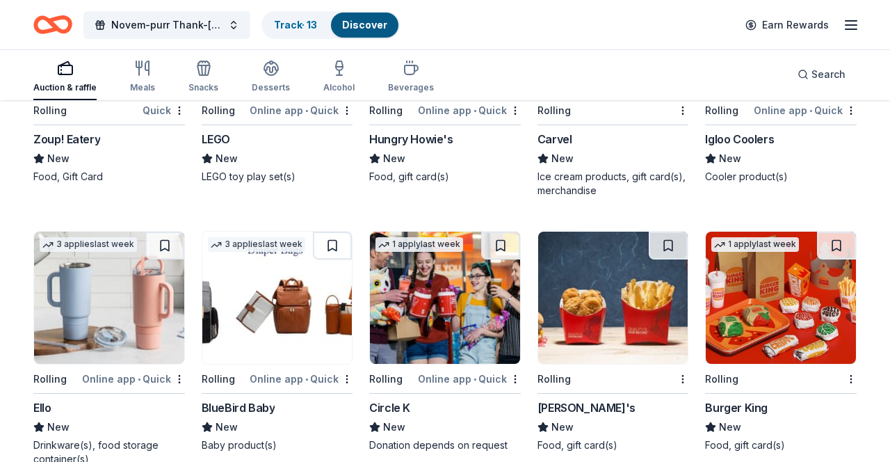
click at [160, 405] on div "Not interested" at bounding box center [134, 403] width 93 height 25
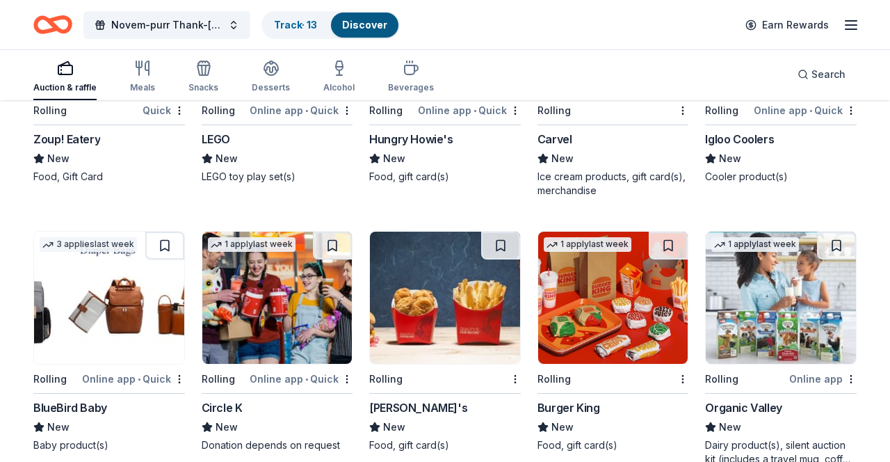
click at [156, 407] on div "Not interested" at bounding box center [134, 403] width 93 height 25
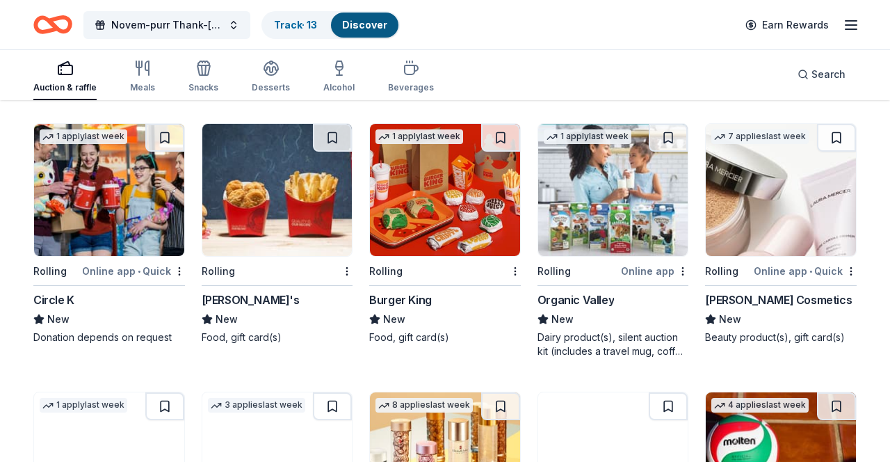
scroll to position [3597, 0]
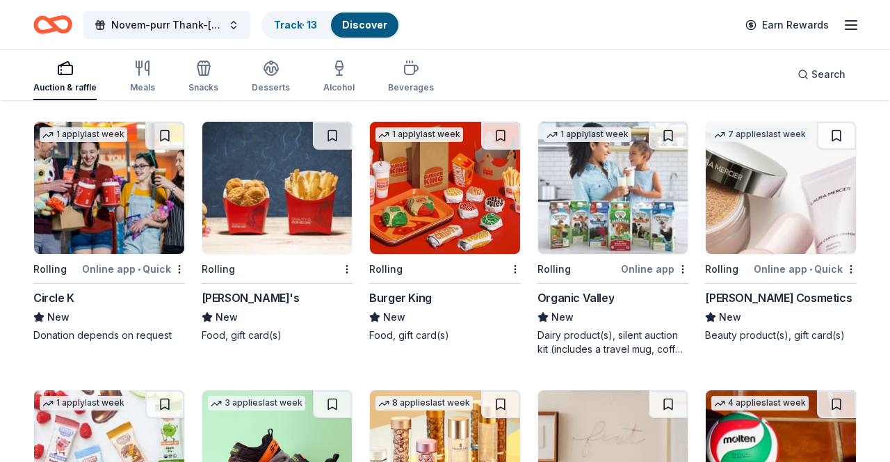
click at [670, 278] on div "1 apply last week Rolling Online app Organic Valley New Dairy product(s), silen…" at bounding box center [614, 238] width 152 height 235
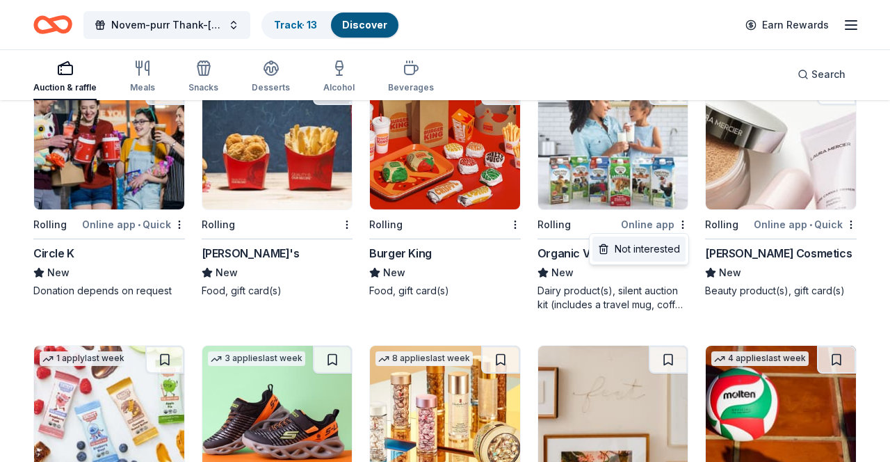
click at [658, 240] on div "Not interested" at bounding box center [639, 248] width 93 height 25
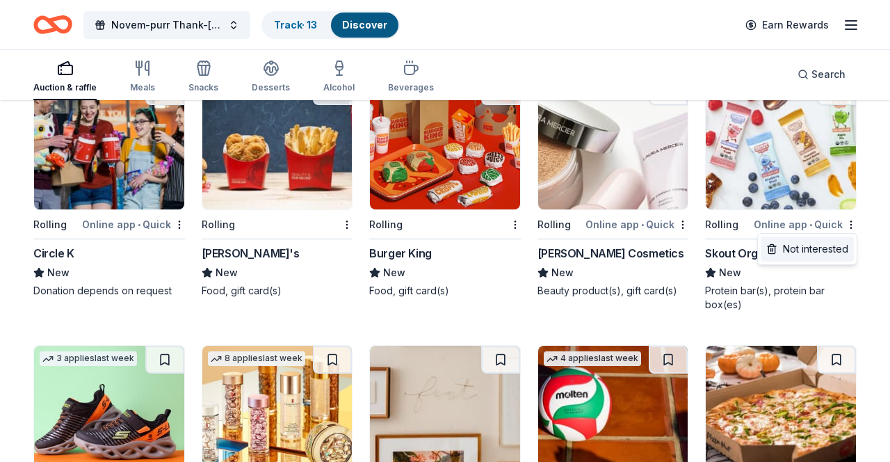
click at [835, 258] on div "Not interested" at bounding box center [807, 248] width 93 height 25
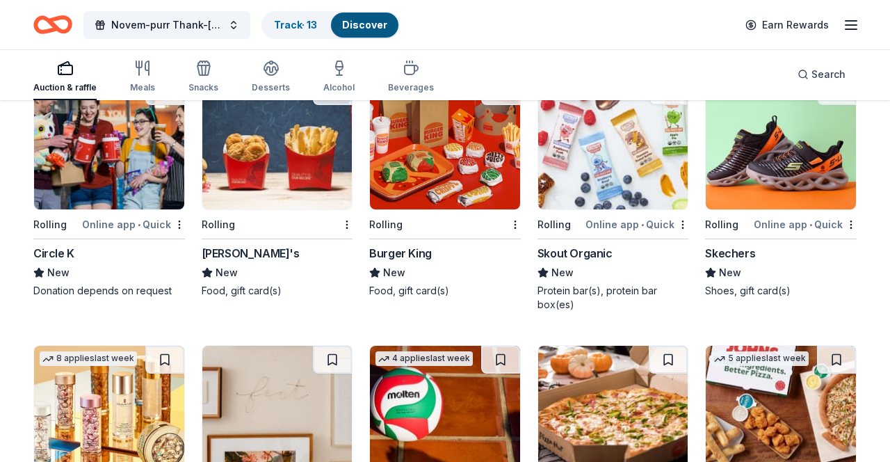
click at [658, 248] on div "Not interested" at bounding box center [639, 248] width 93 height 25
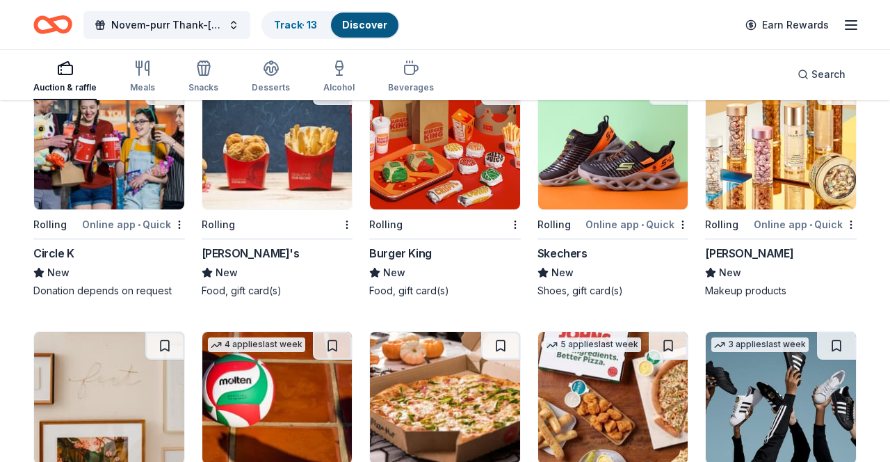
click at [648, 248] on div "Not interested" at bounding box center [639, 248] width 93 height 25
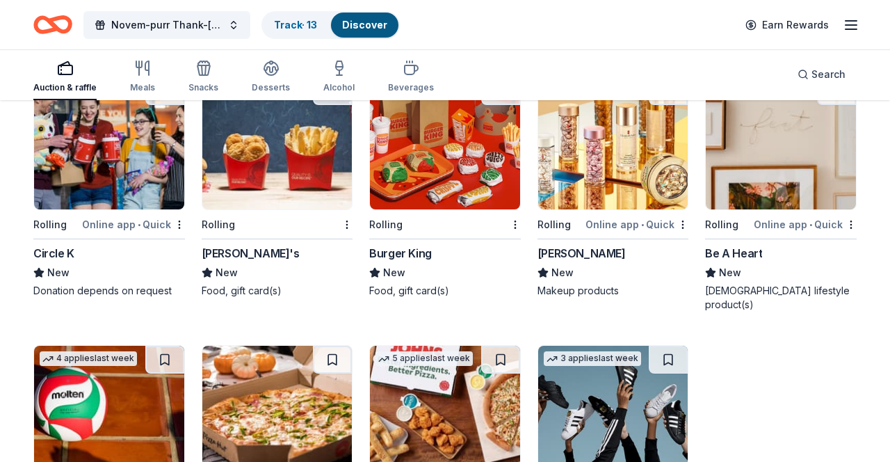
click at [668, 232] on div "Online app • Quick" at bounding box center [637, 224] width 103 height 17
click at [681, 233] on div "Not interested" at bounding box center [639, 249] width 100 height 32
click at [647, 248] on div "Not interested" at bounding box center [639, 248] width 93 height 25
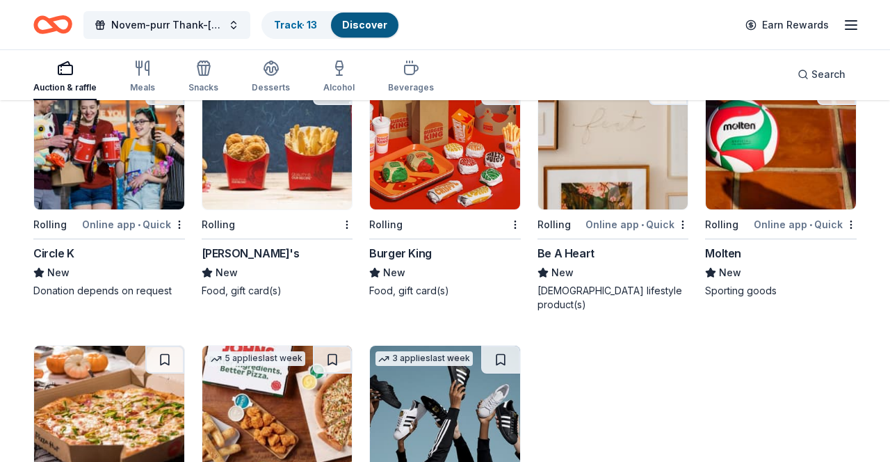
click at [669, 233] on div "Rolling Online app • Quick Be A Heart New Christian lifestyle product(s)" at bounding box center [614, 194] width 152 height 235
click at [658, 248] on div "Not interested" at bounding box center [639, 248] width 93 height 25
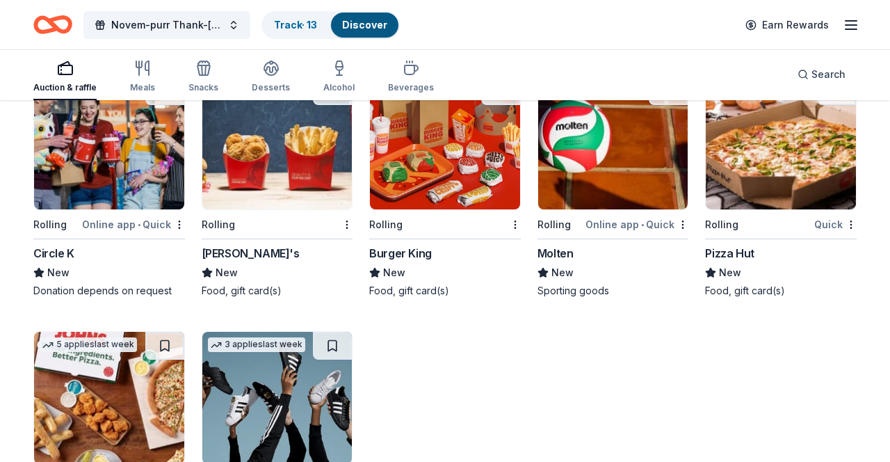
click at [658, 246] on div "Not interested" at bounding box center [639, 248] width 93 height 25
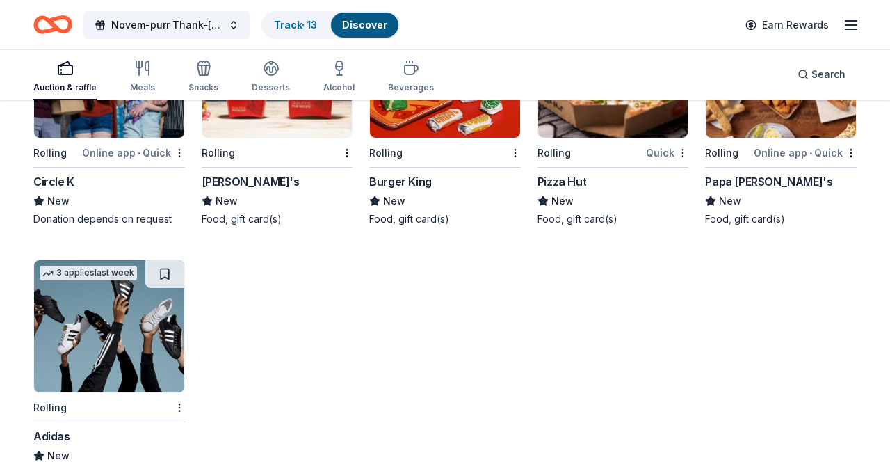
scroll to position [3715, 0]
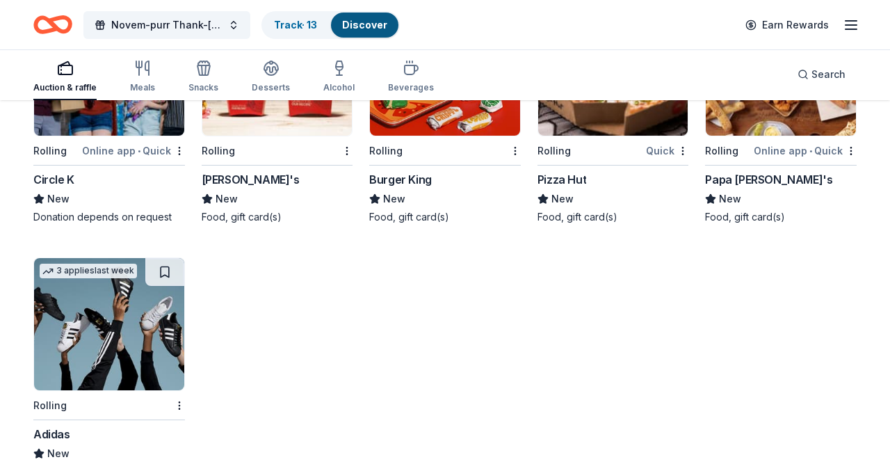
click at [156, 433] on div "Not interested" at bounding box center [134, 429] width 93 height 25
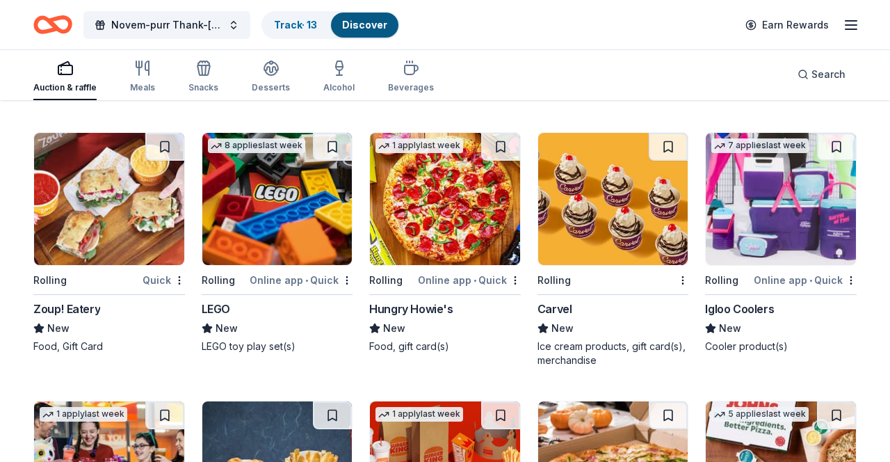
scroll to position [3317, 0]
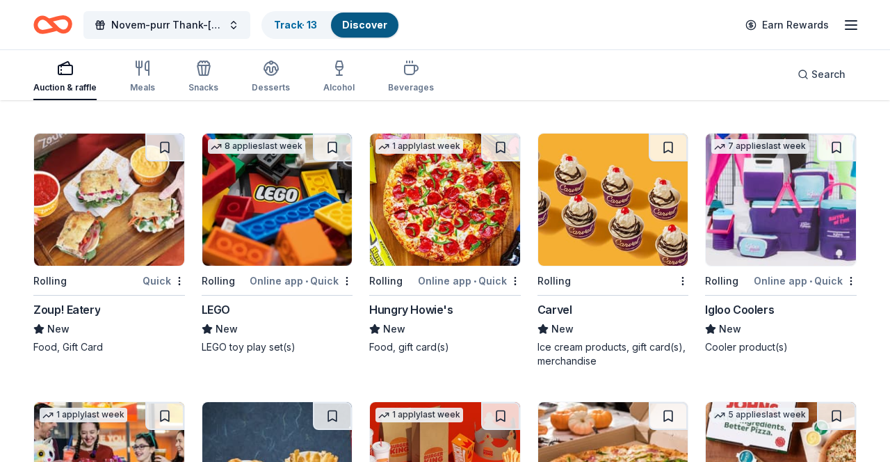
click at [834, 314] on div "Not interested" at bounding box center [807, 305] width 93 height 25
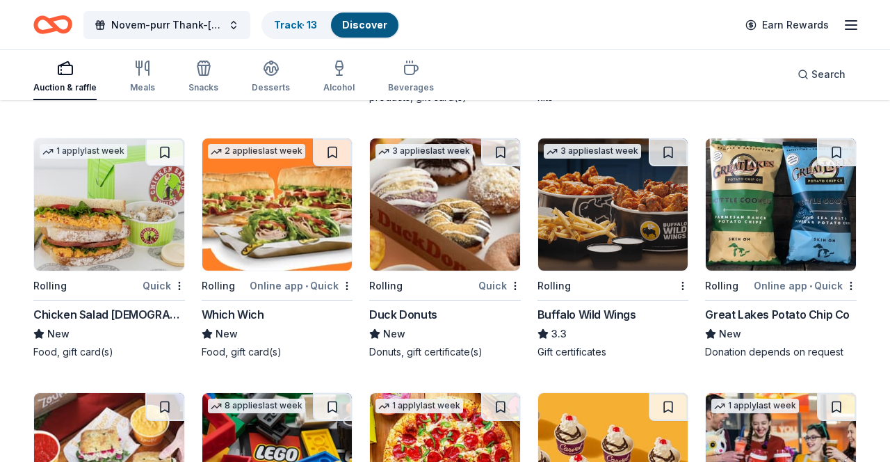
scroll to position [3053, 0]
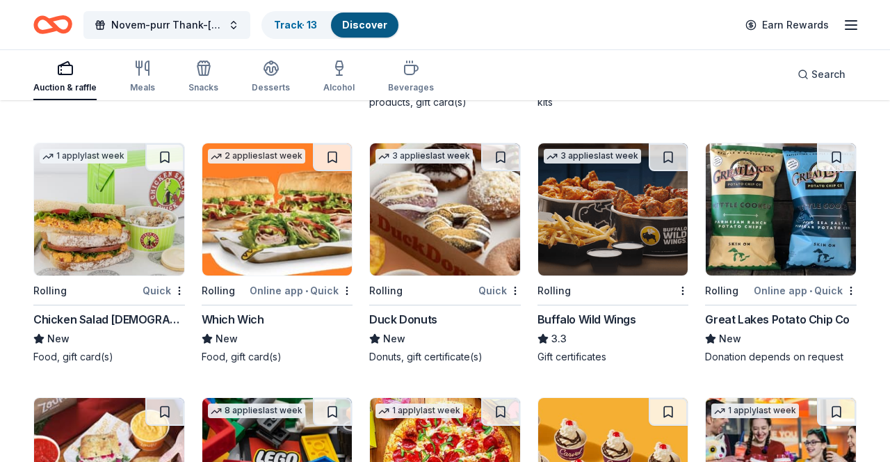
click at [837, 321] on div "Not interested" at bounding box center [807, 315] width 93 height 25
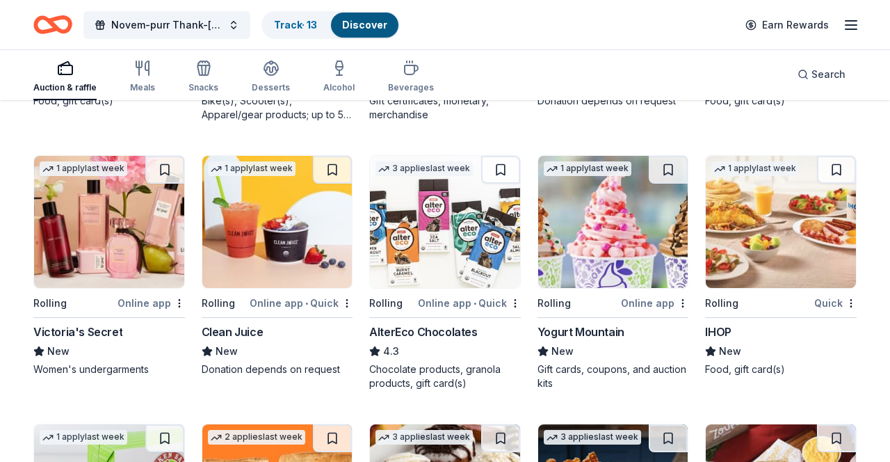
scroll to position [2769, 0]
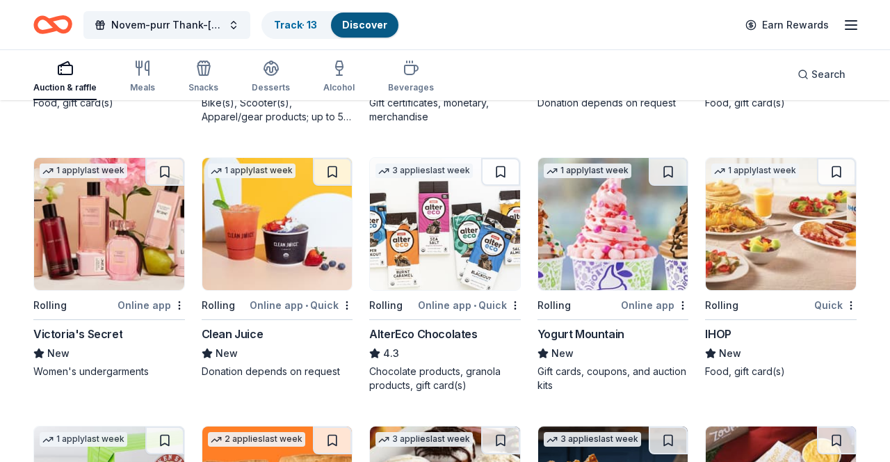
click at [229, 277] on img at bounding box center [277, 224] width 150 height 132
